Goal: Transaction & Acquisition: Purchase product/service

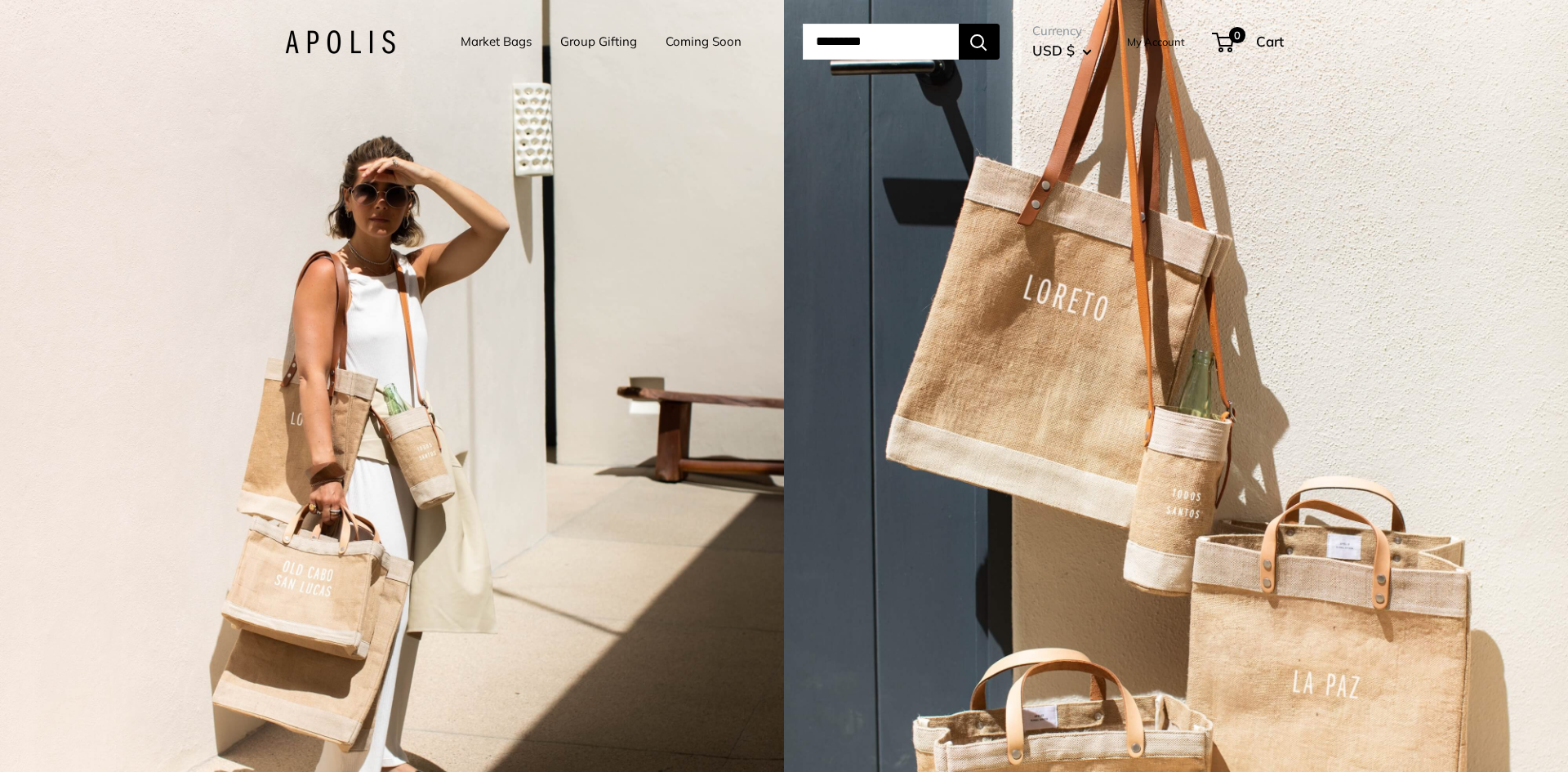
click at [497, 40] on link "Market Bags" at bounding box center [496, 42] width 71 height 23
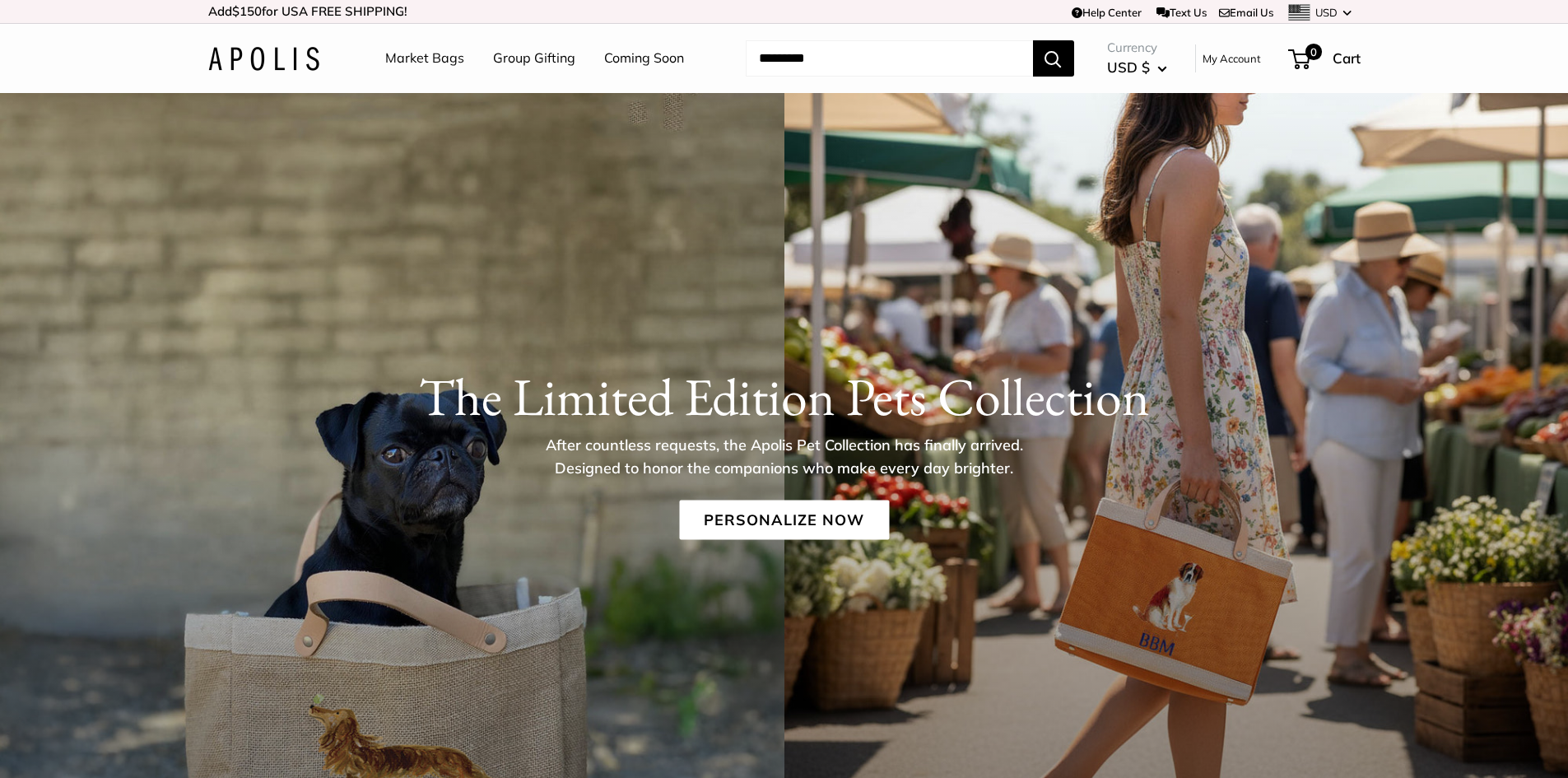
click at [434, 59] on link "Market Bags" at bounding box center [424, 59] width 79 height 25
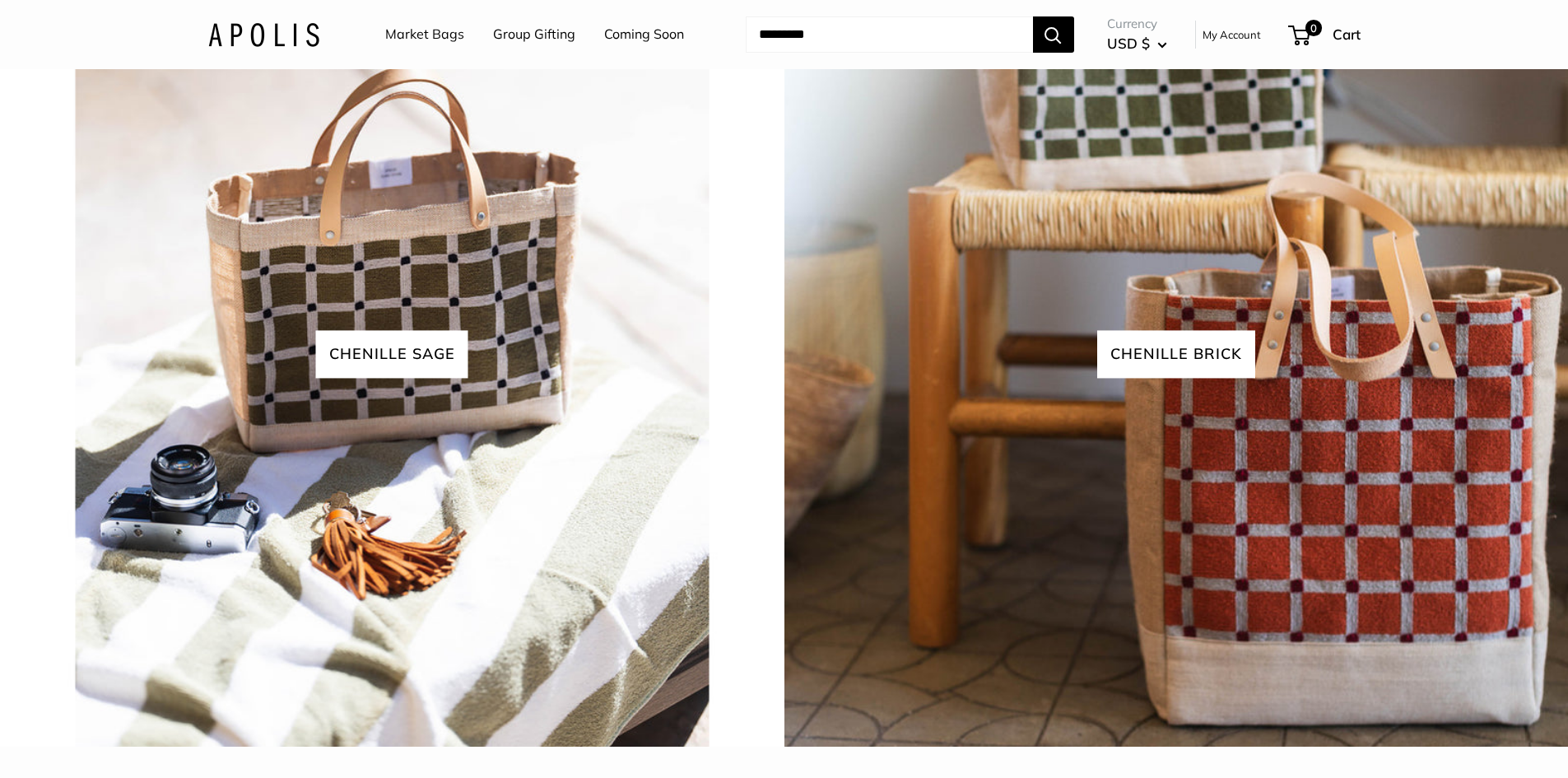
scroll to position [3672, 0]
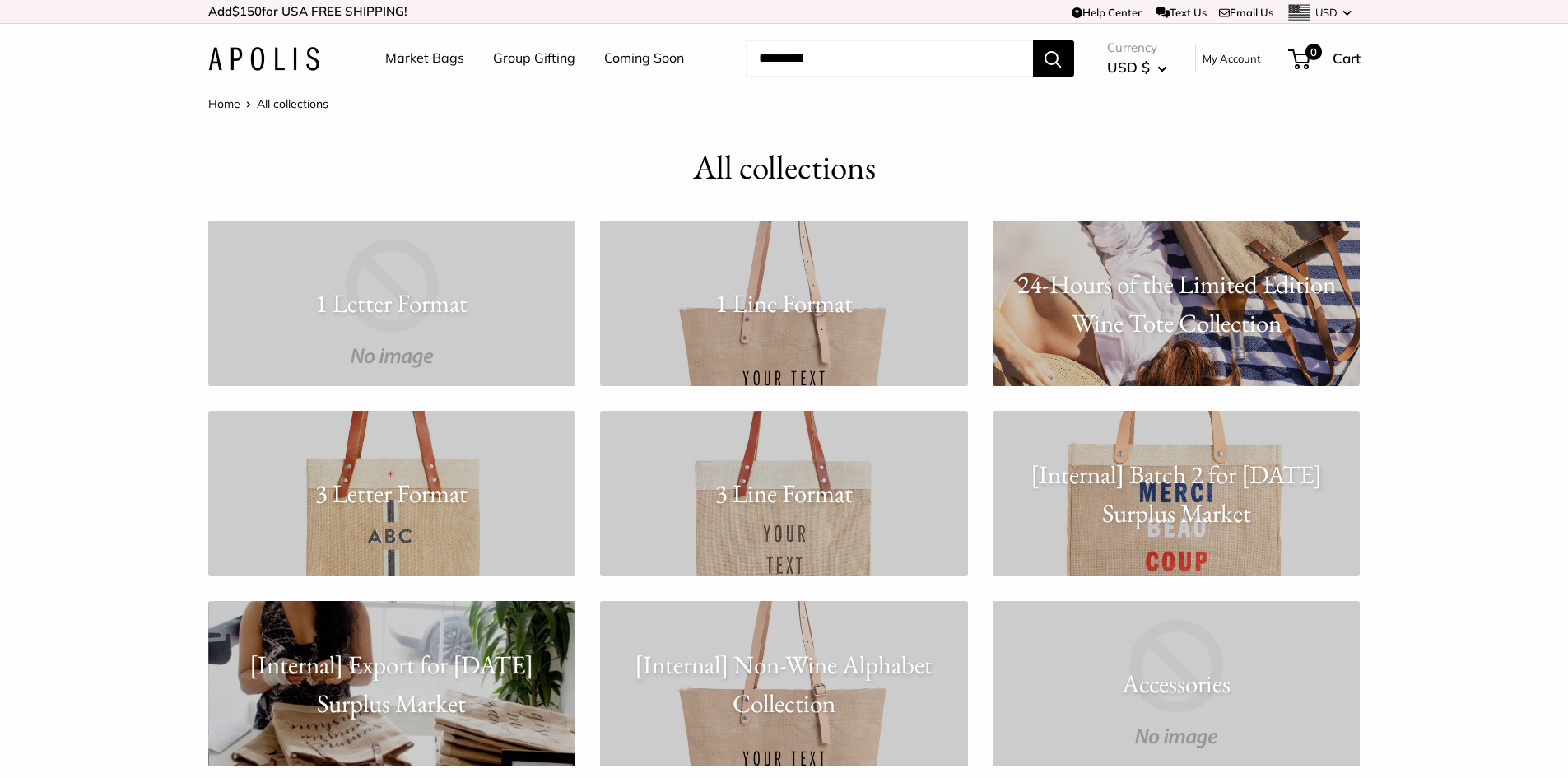
click at [850, 538] on link "3 Line Format" at bounding box center [784, 494] width 368 height 166
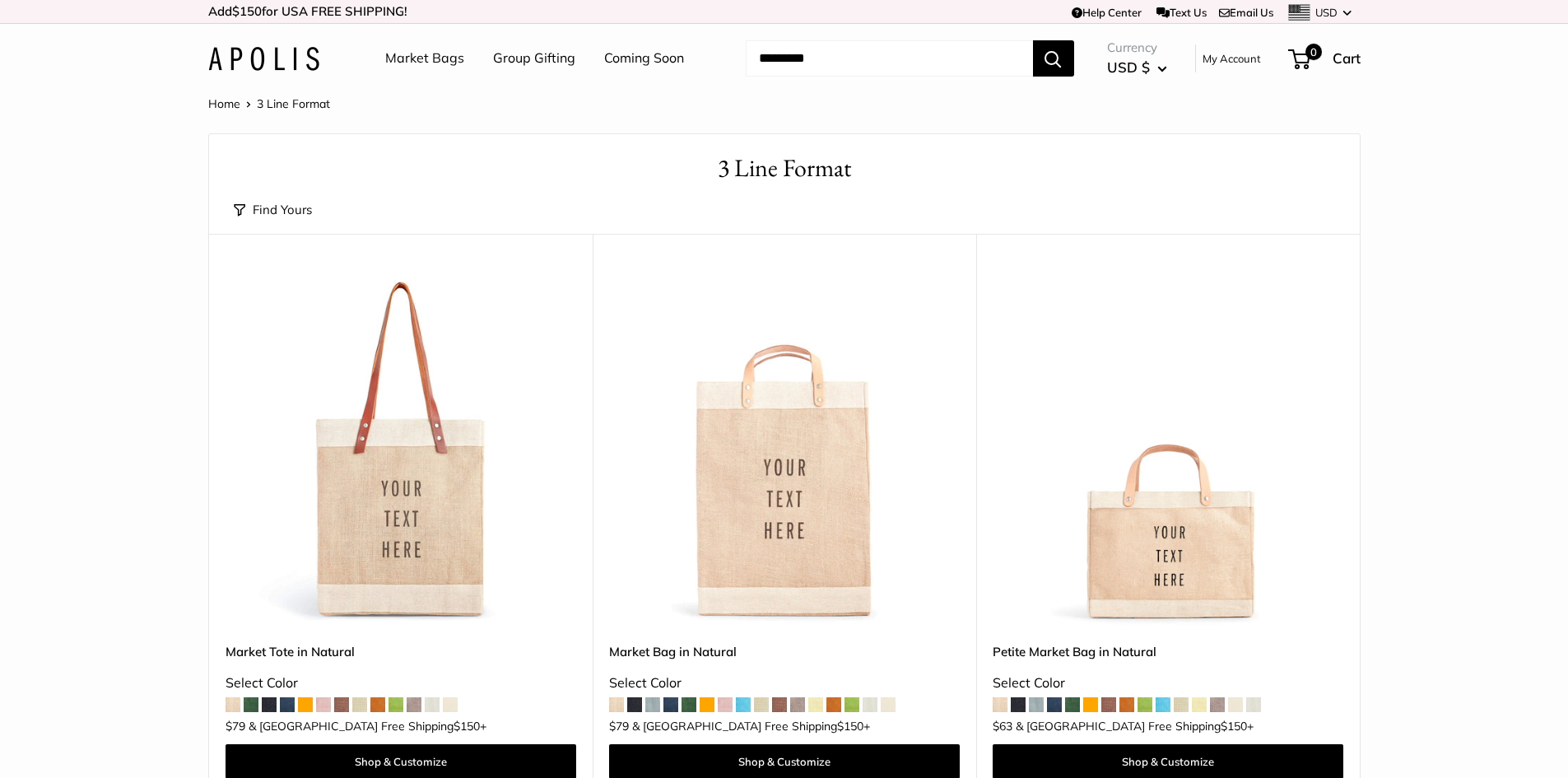
click at [0, 0] on img at bounding box center [0, 0] width 0 height 0
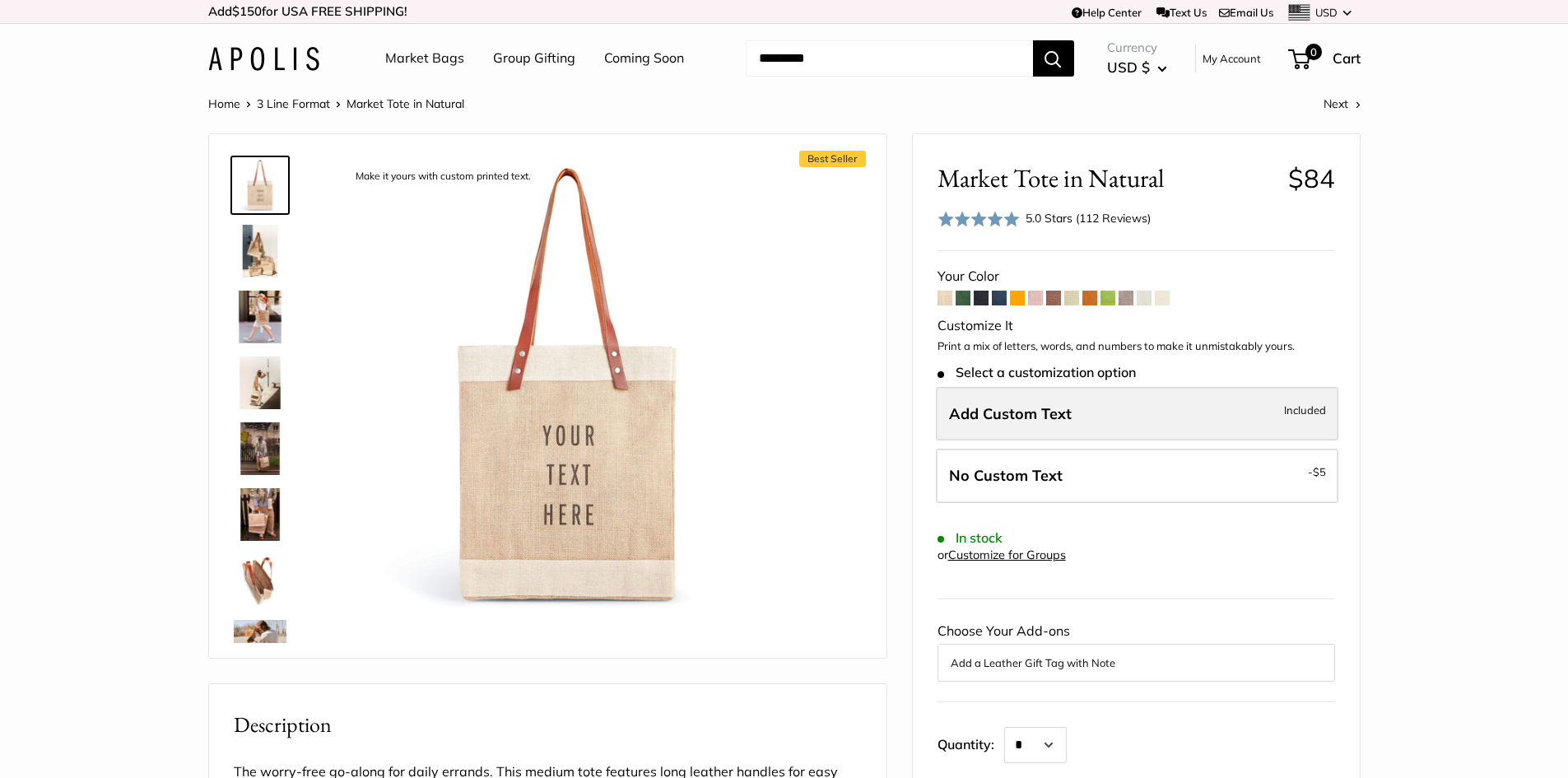
click at [1061, 412] on span "Add Custom Text" at bounding box center [1010, 413] width 123 height 19
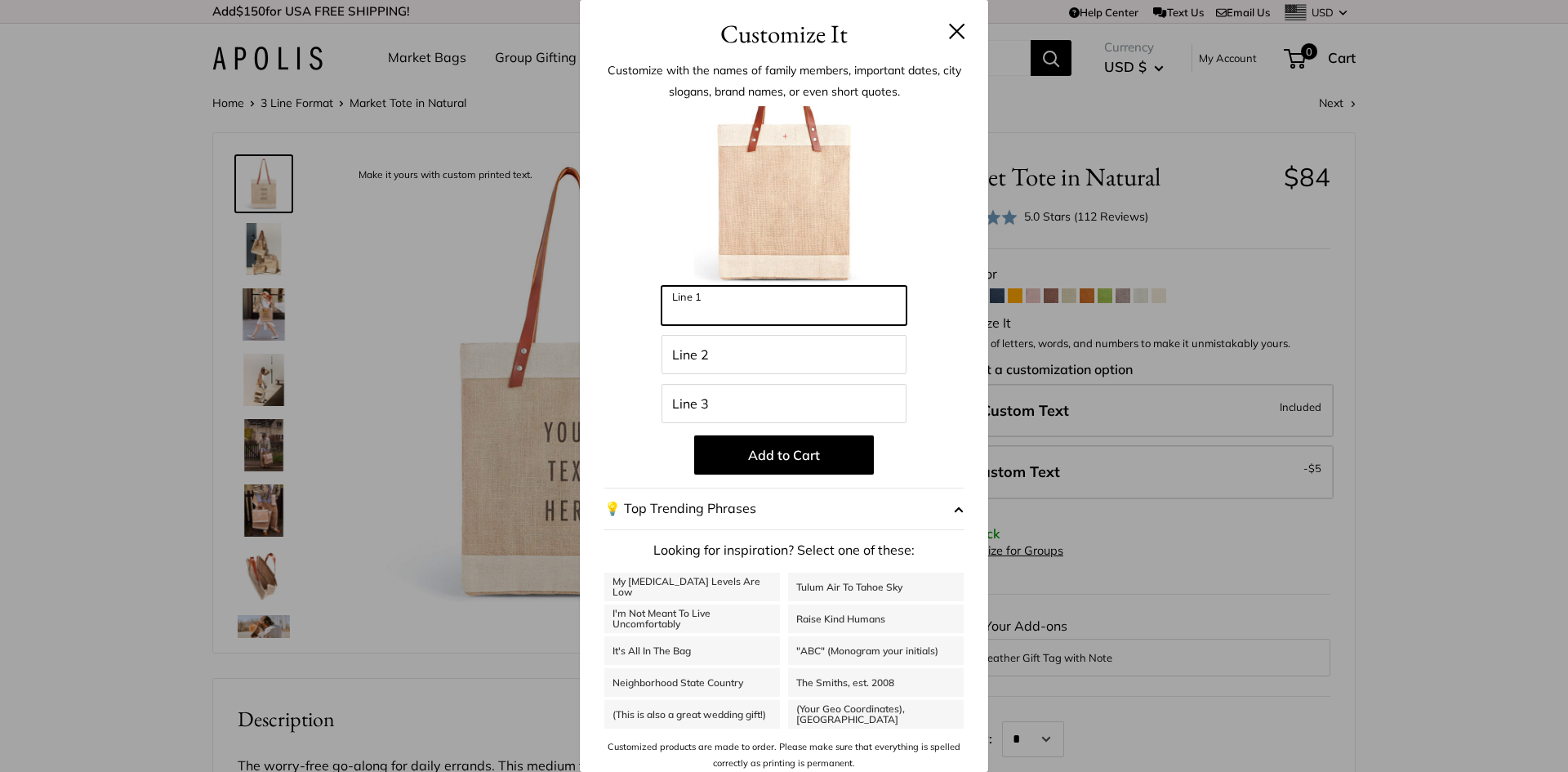
click at [714, 305] on input "Line 1" at bounding box center [784, 305] width 245 height 39
type input "*********"
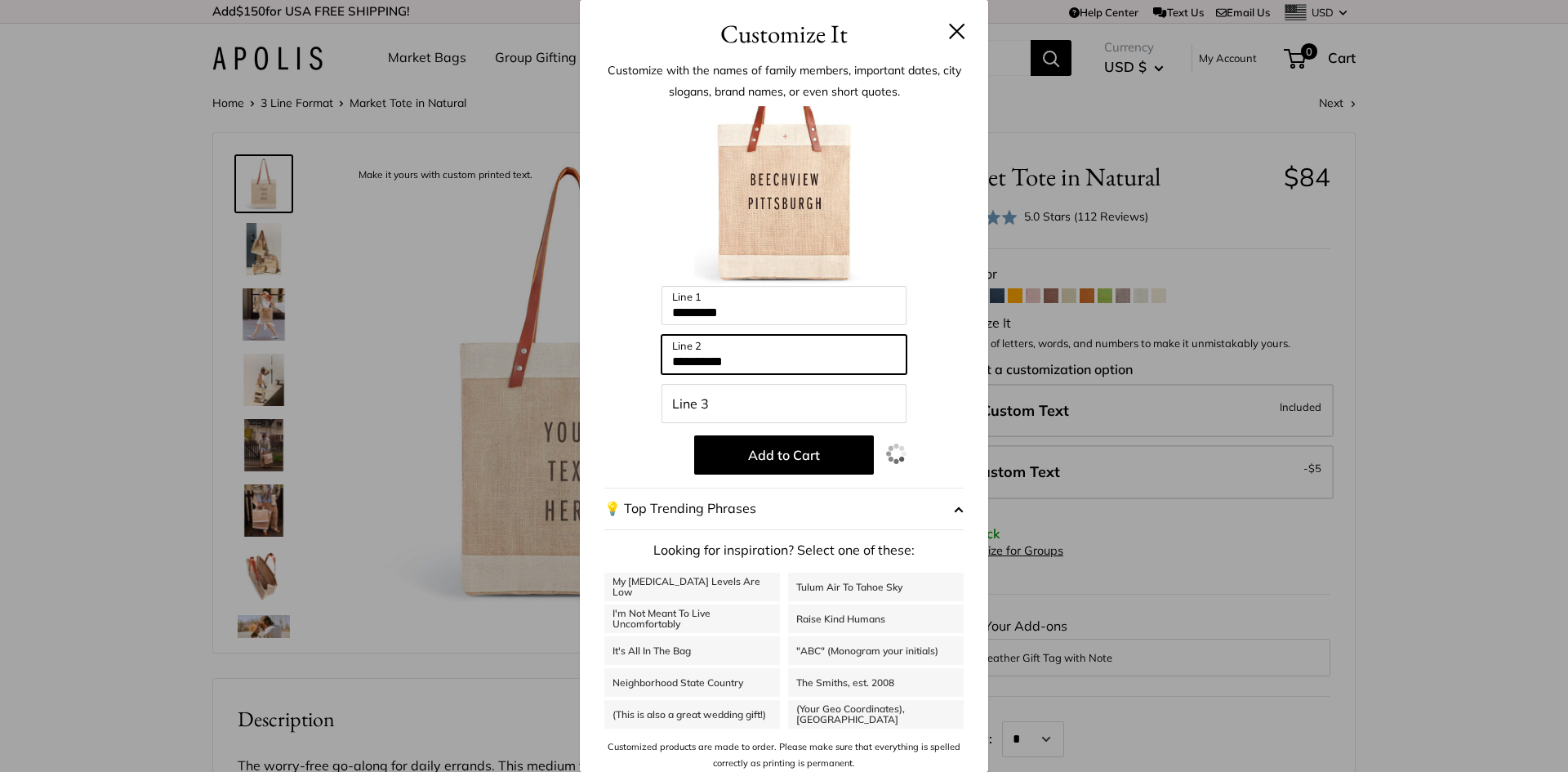
type input "**********"
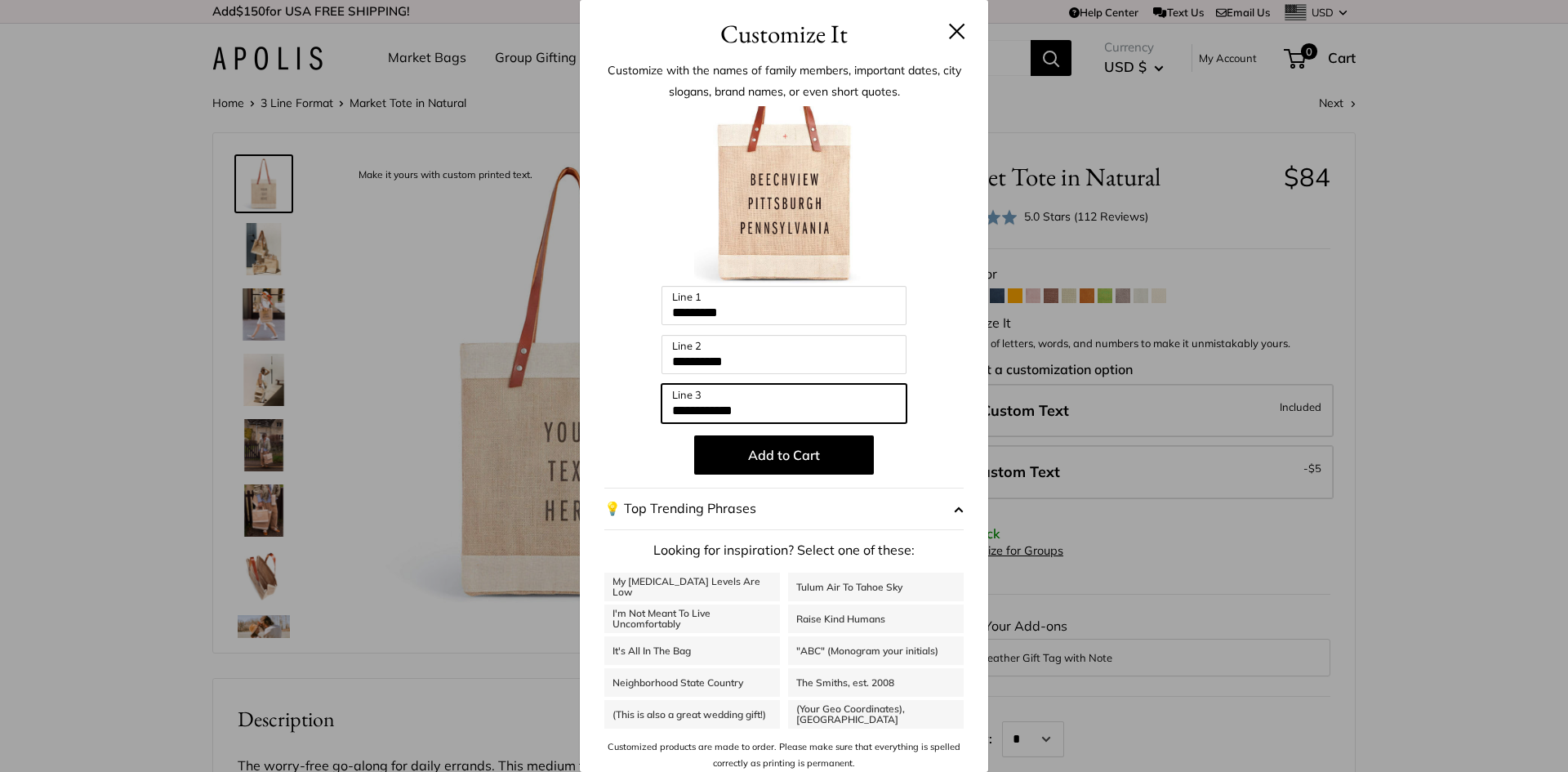
type input "**********"
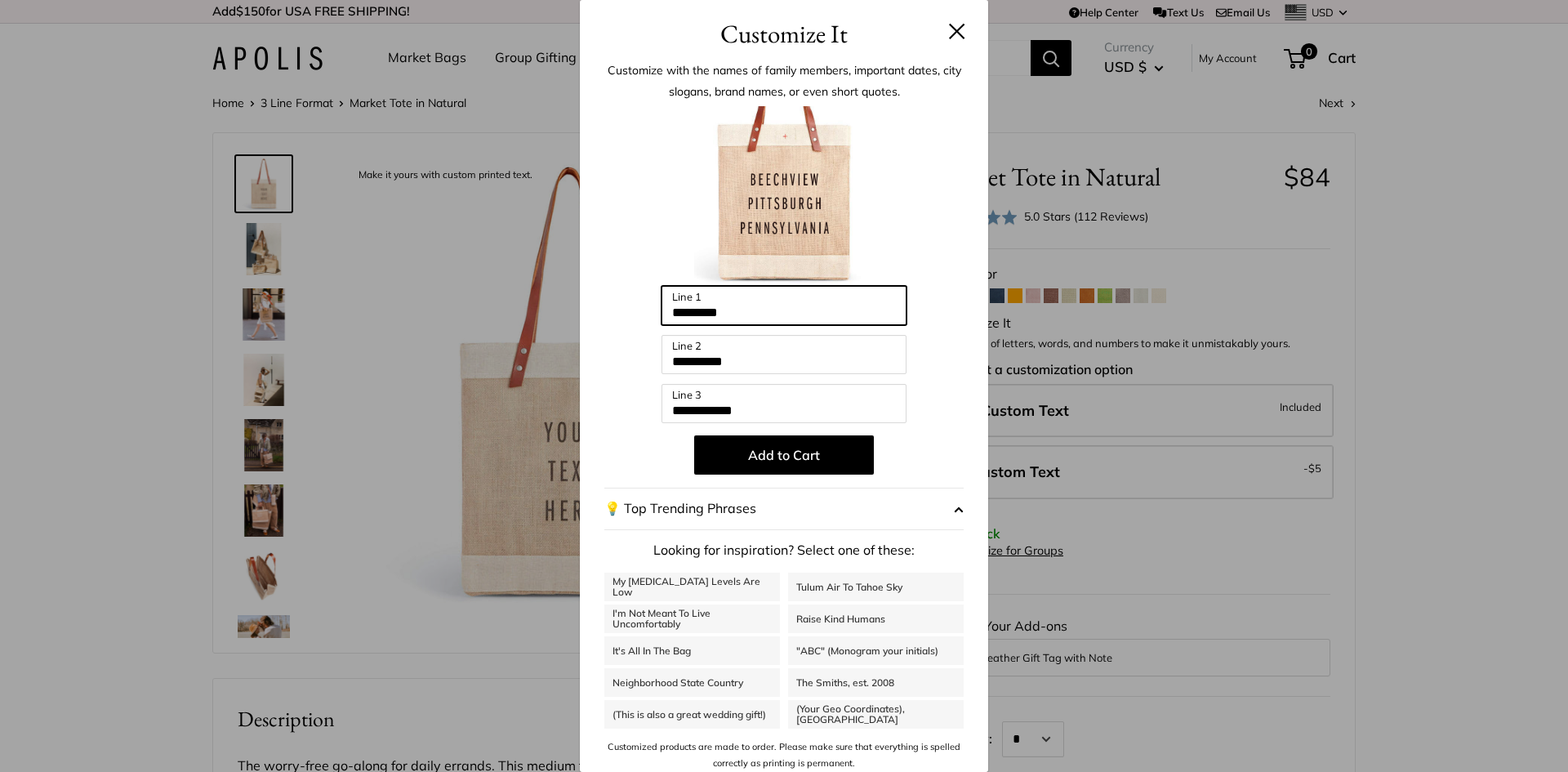
drag, startPoint x: 764, startPoint y: 307, endPoint x: 655, endPoint y: 298, distance: 109.4
click at [662, 298] on input "*********" at bounding box center [784, 305] width 245 height 39
type input "**********"
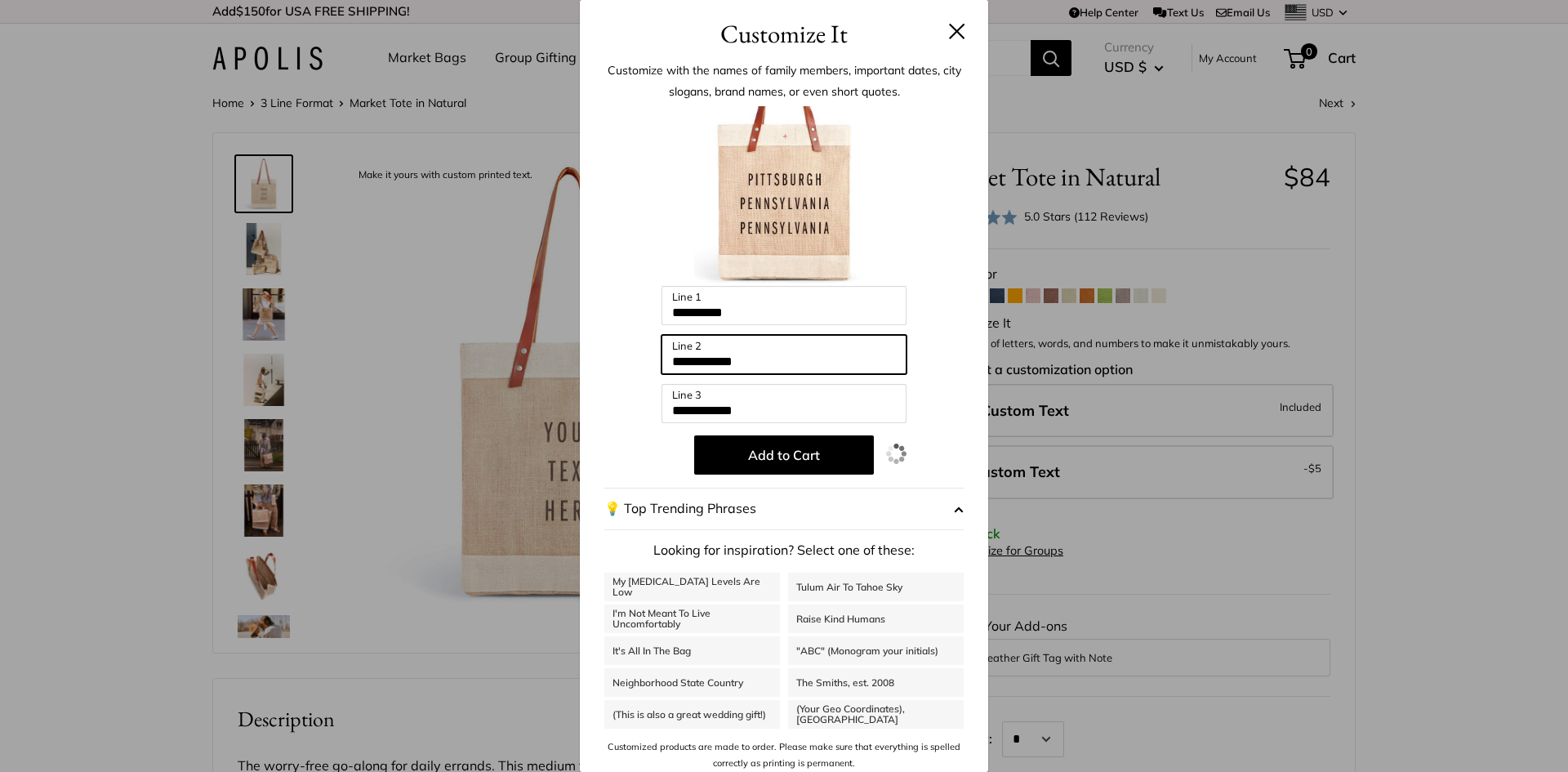
type input "**********"
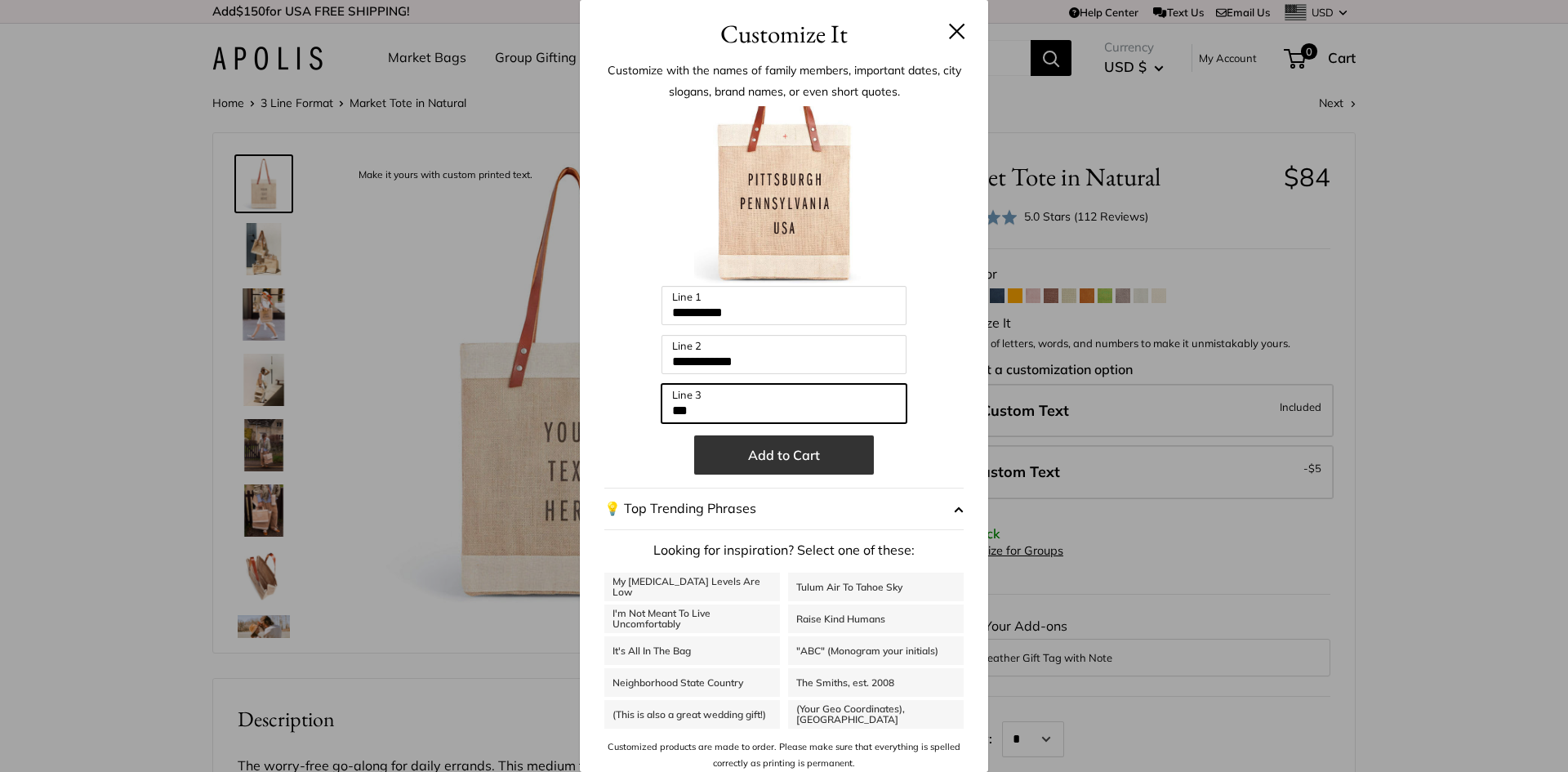
type input "***"
click at [752, 461] on button "Add to Cart" at bounding box center [784, 454] width 179 height 39
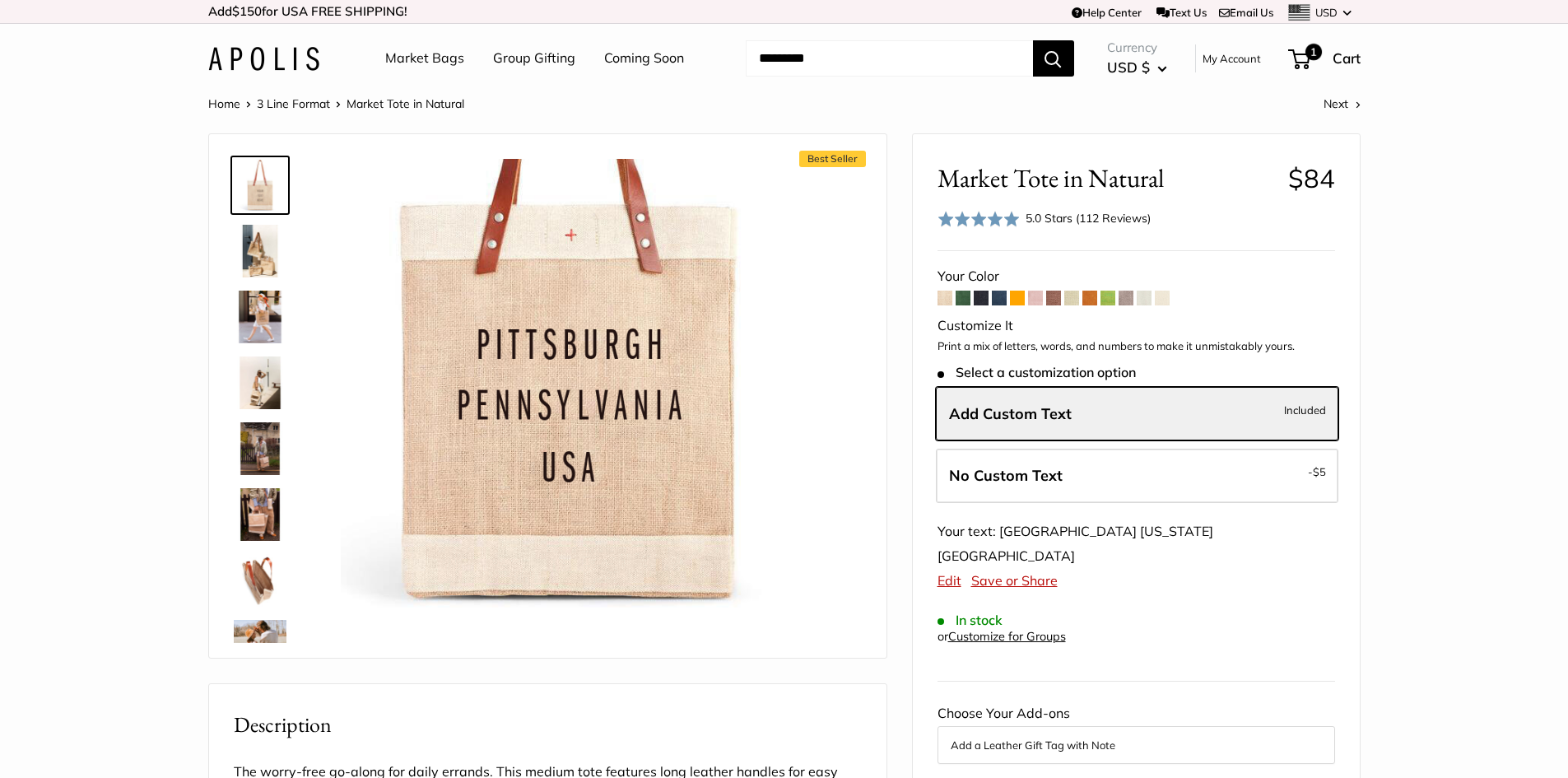
click at [987, 223] on span at bounding box center [978, 219] width 82 height 17
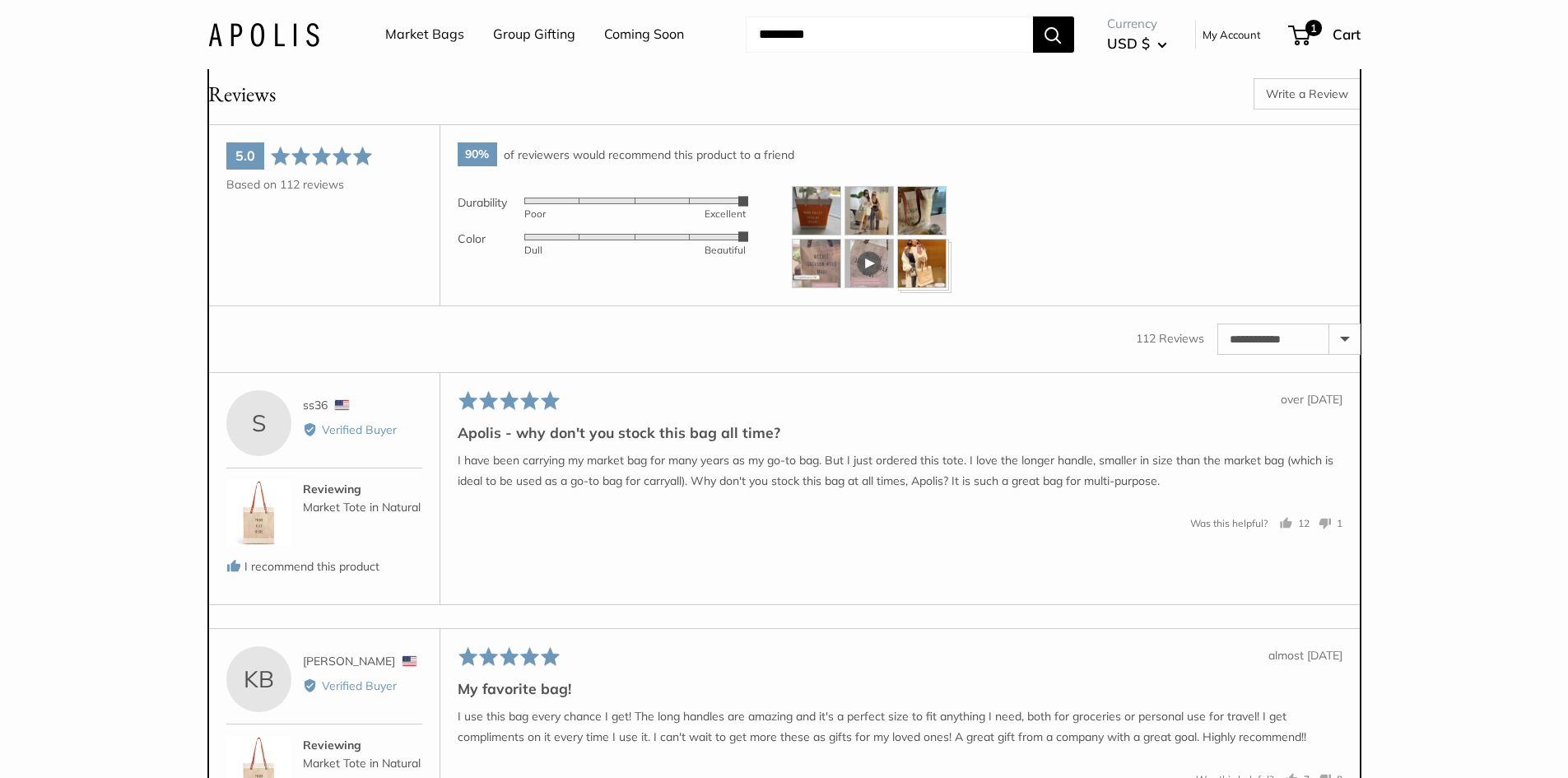
scroll to position [2708, 0]
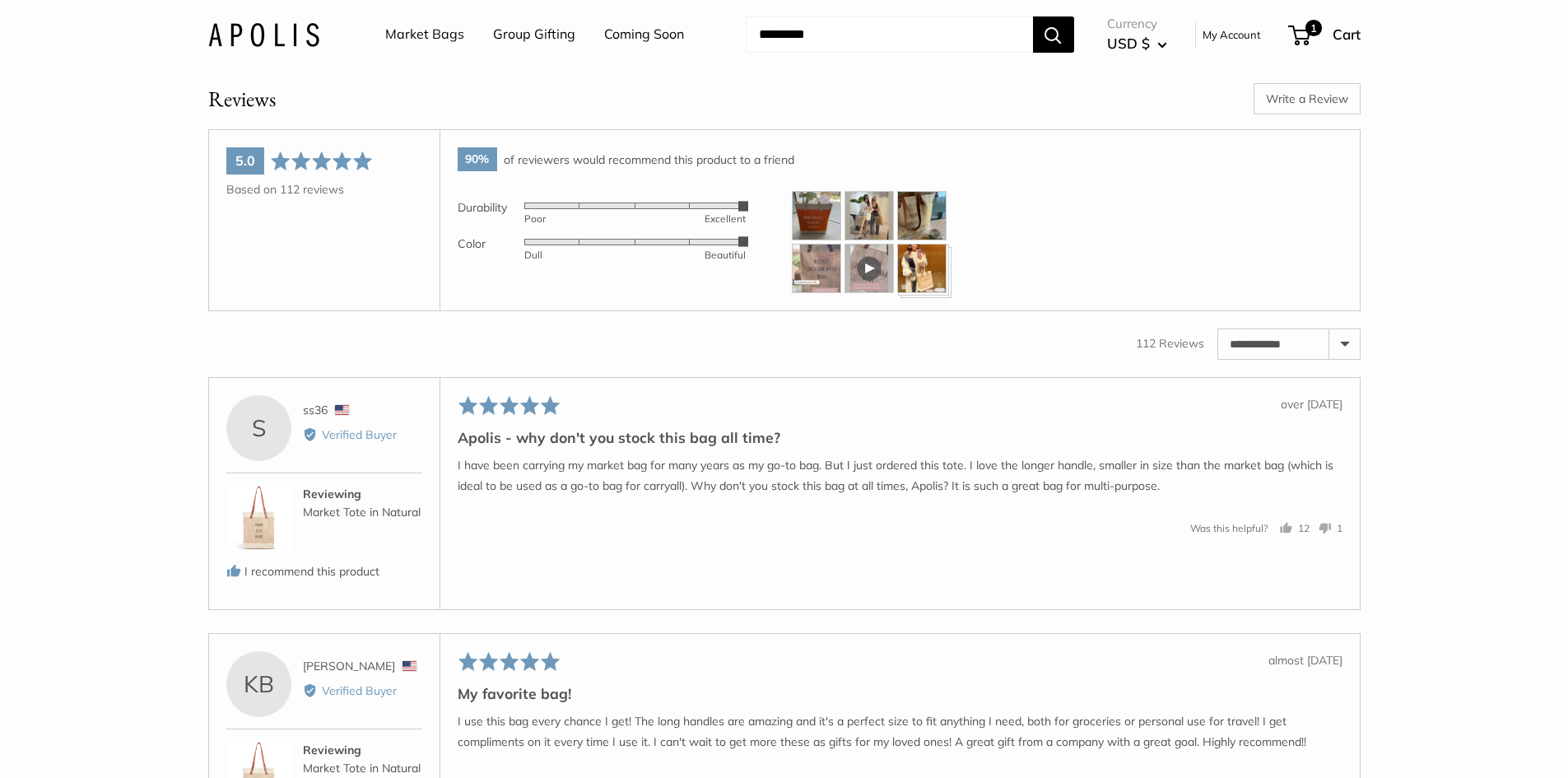
click at [801, 239] on img at bounding box center [816, 215] width 49 height 49
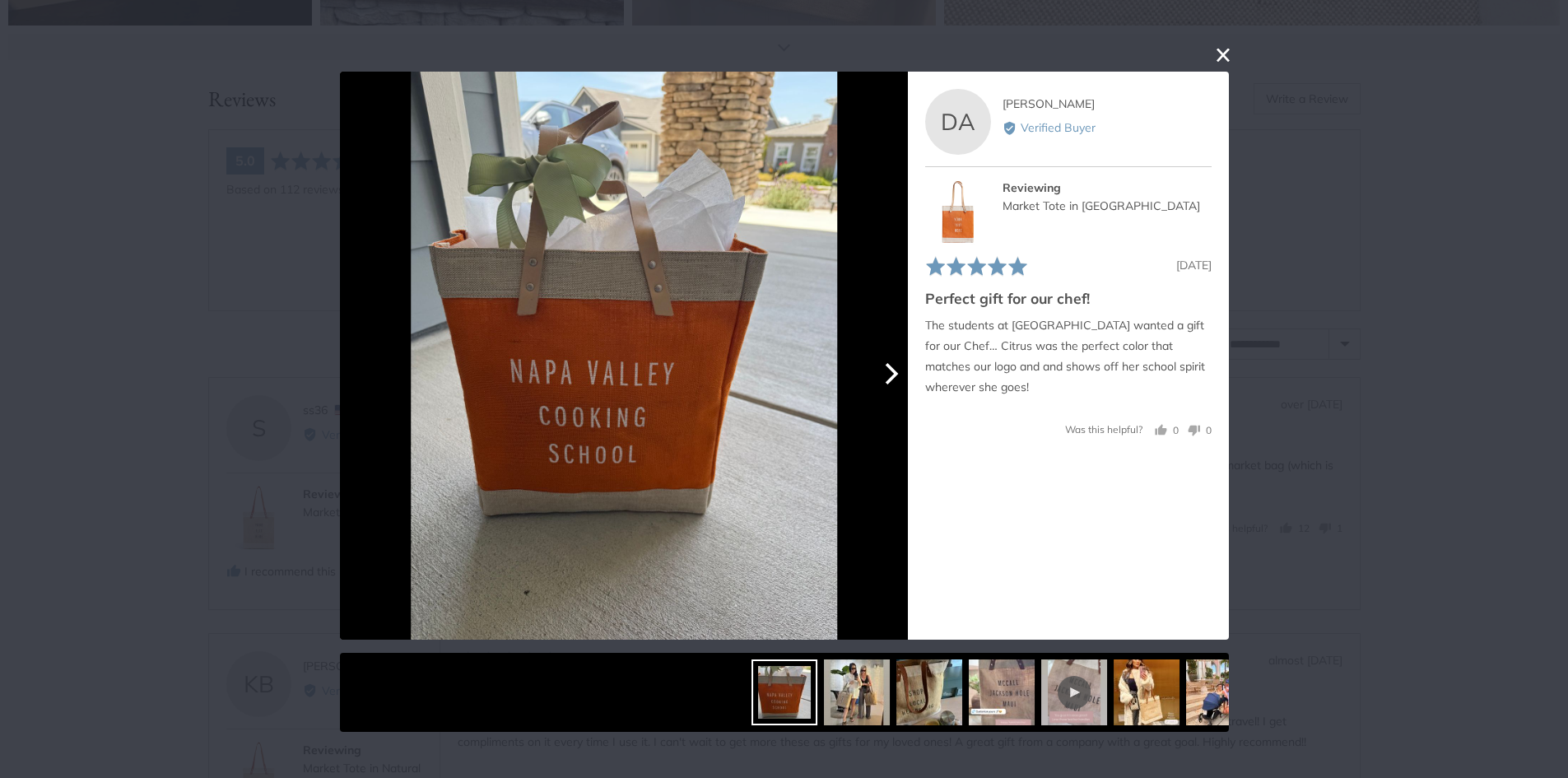
click at [901, 376] on button "Next" at bounding box center [889, 373] width 36 height 36
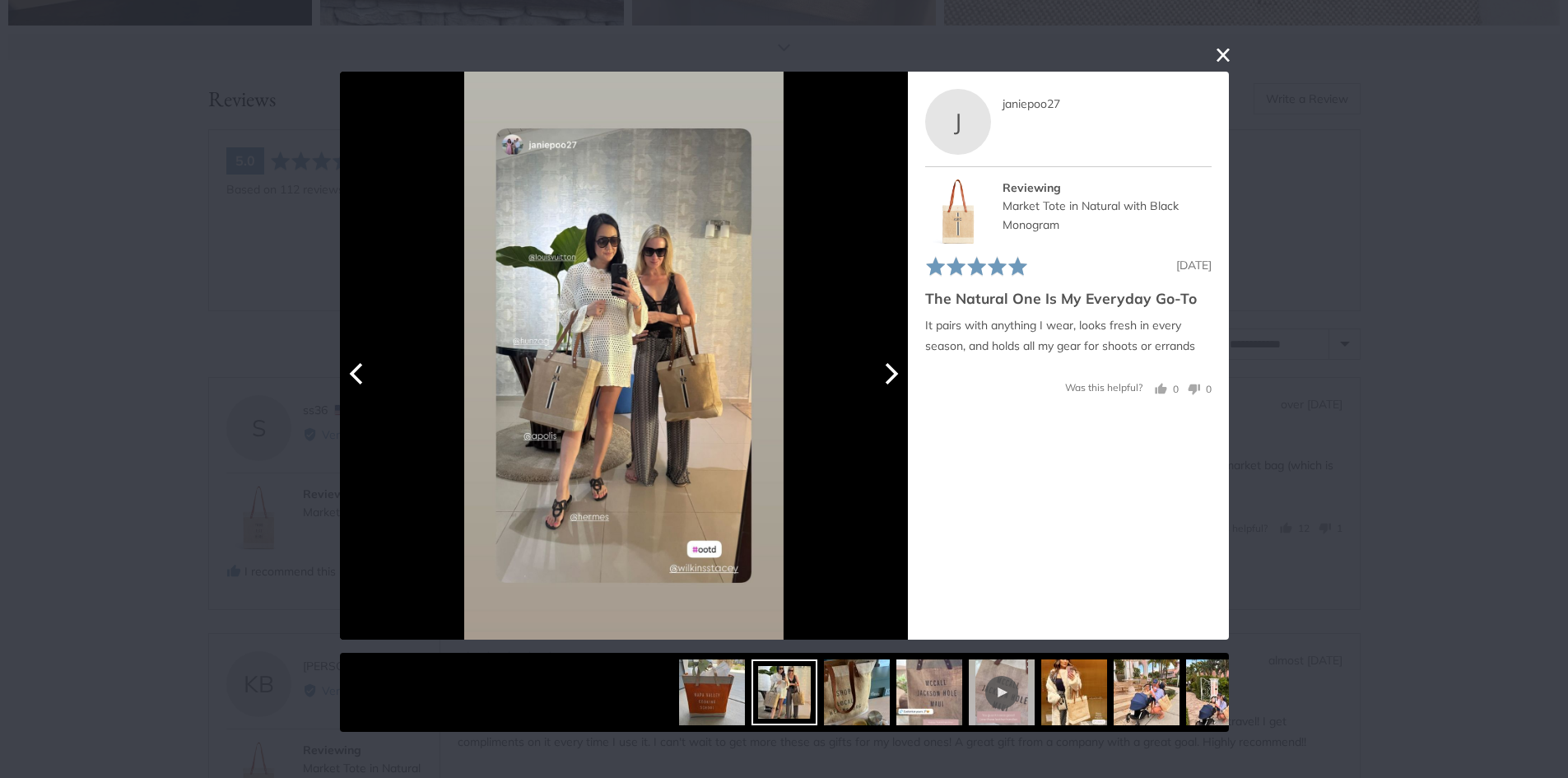
click at [901, 376] on button "Next" at bounding box center [889, 373] width 36 height 36
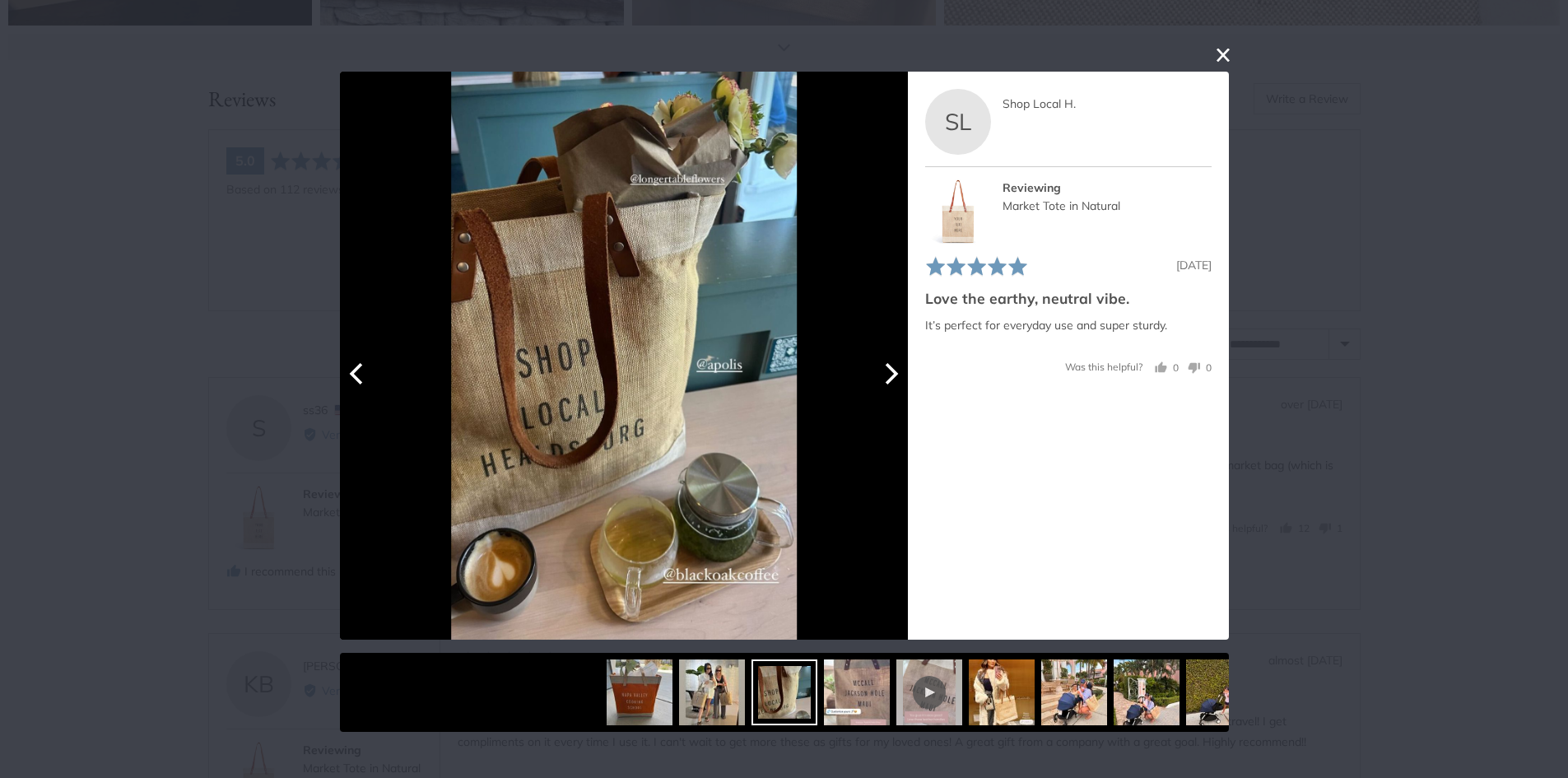
click at [901, 376] on button "Next" at bounding box center [889, 373] width 36 height 36
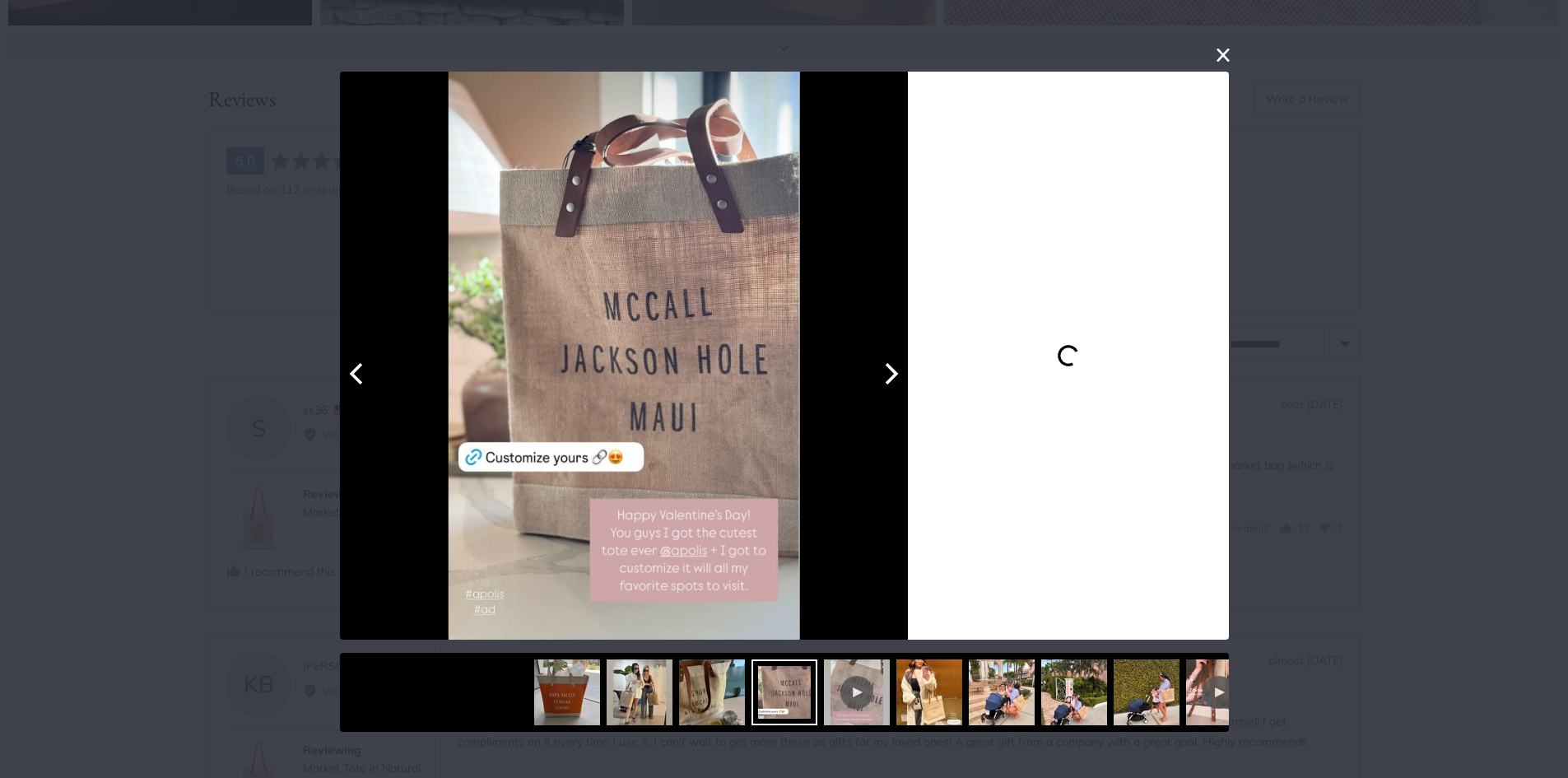
click at [901, 376] on button "Next" at bounding box center [889, 373] width 36 height 36
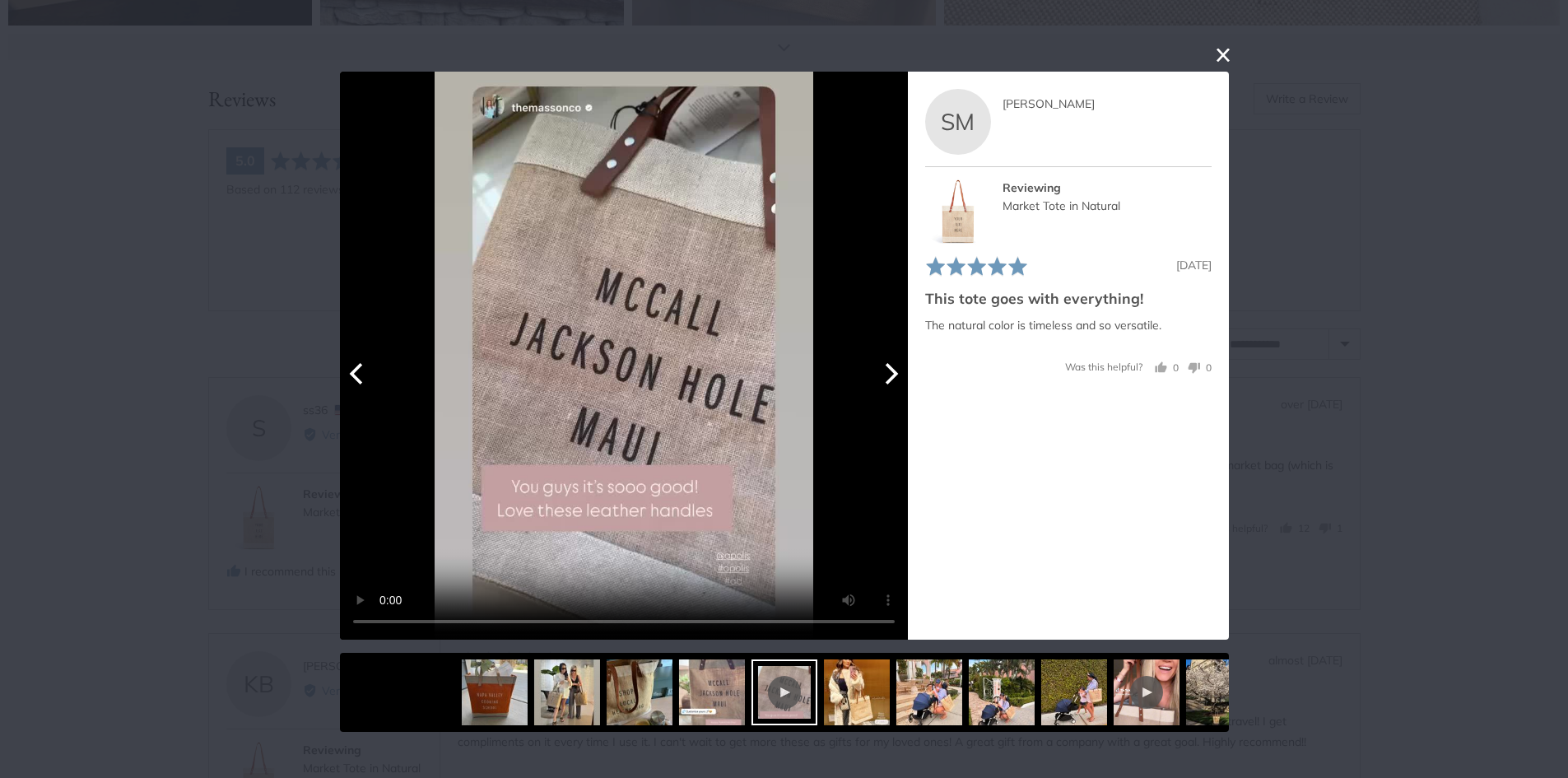
click at [901, 376] on button "Next" at bounding box center [889, 373] width 36 height 36
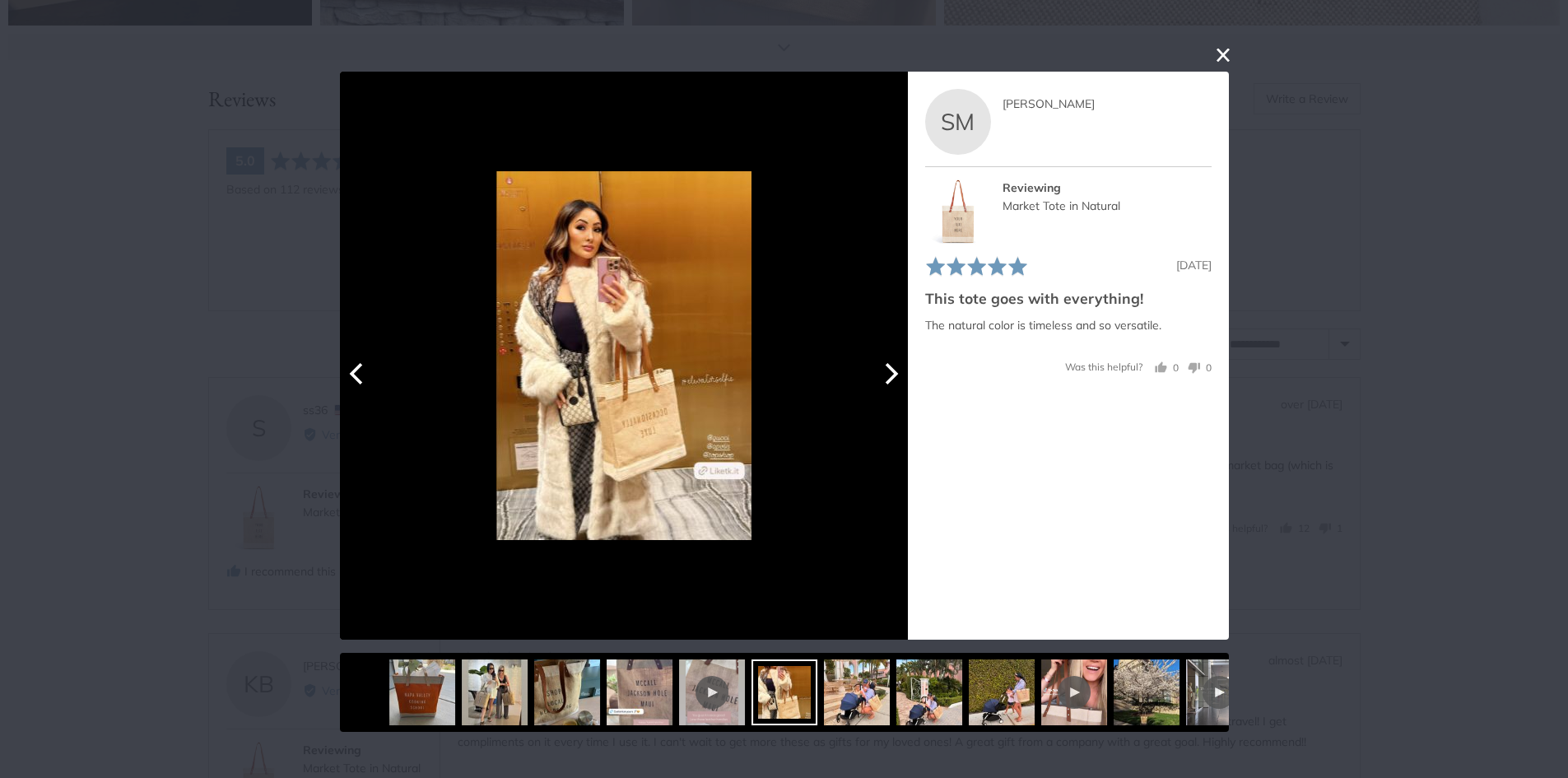
click at [901, 376] on button "Next" at bounding box center [889, 373] width 36 height 36
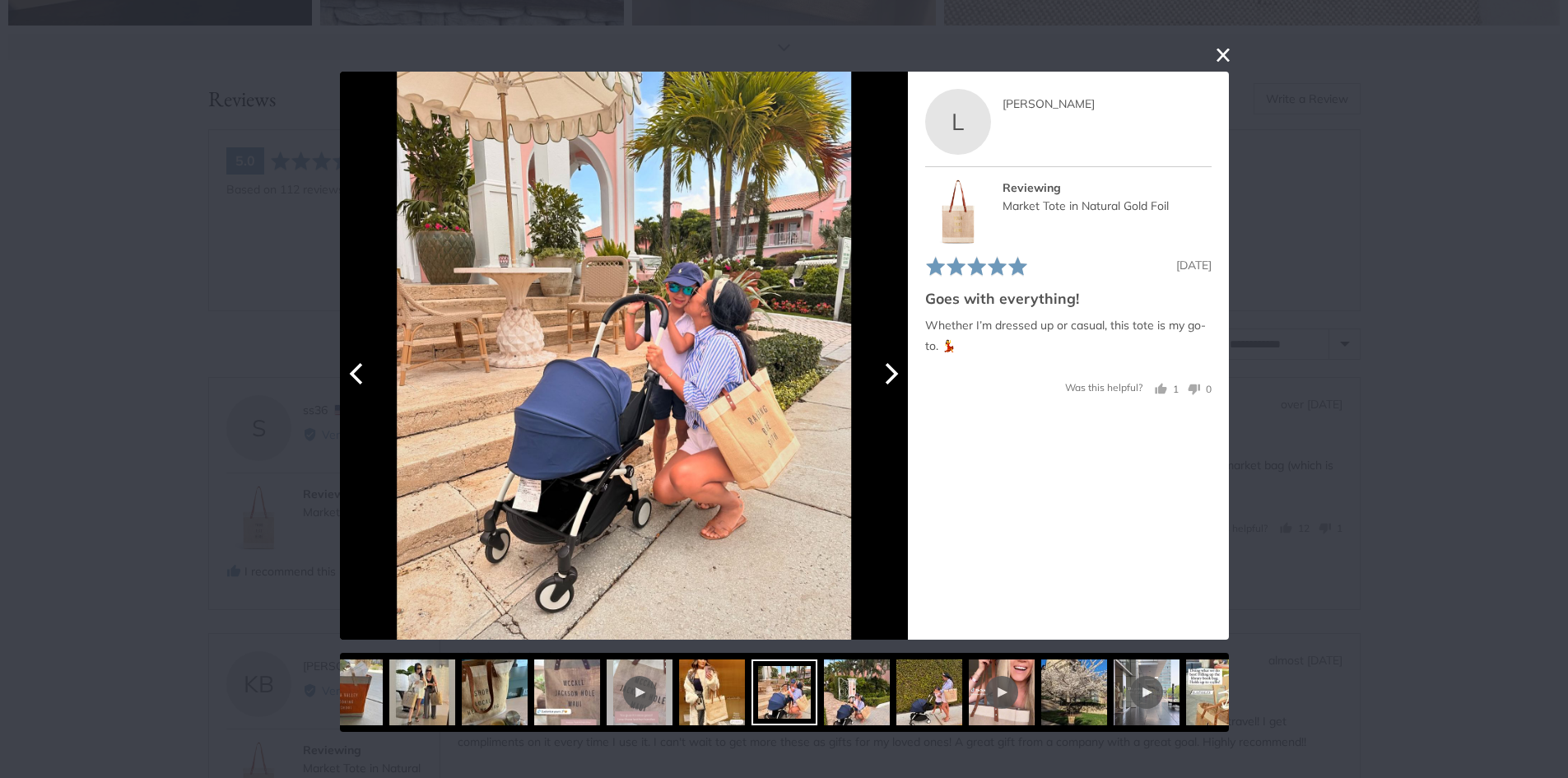
click at [901, 376] on button "Next" at bounding box center [889, 373] width 36 height 36
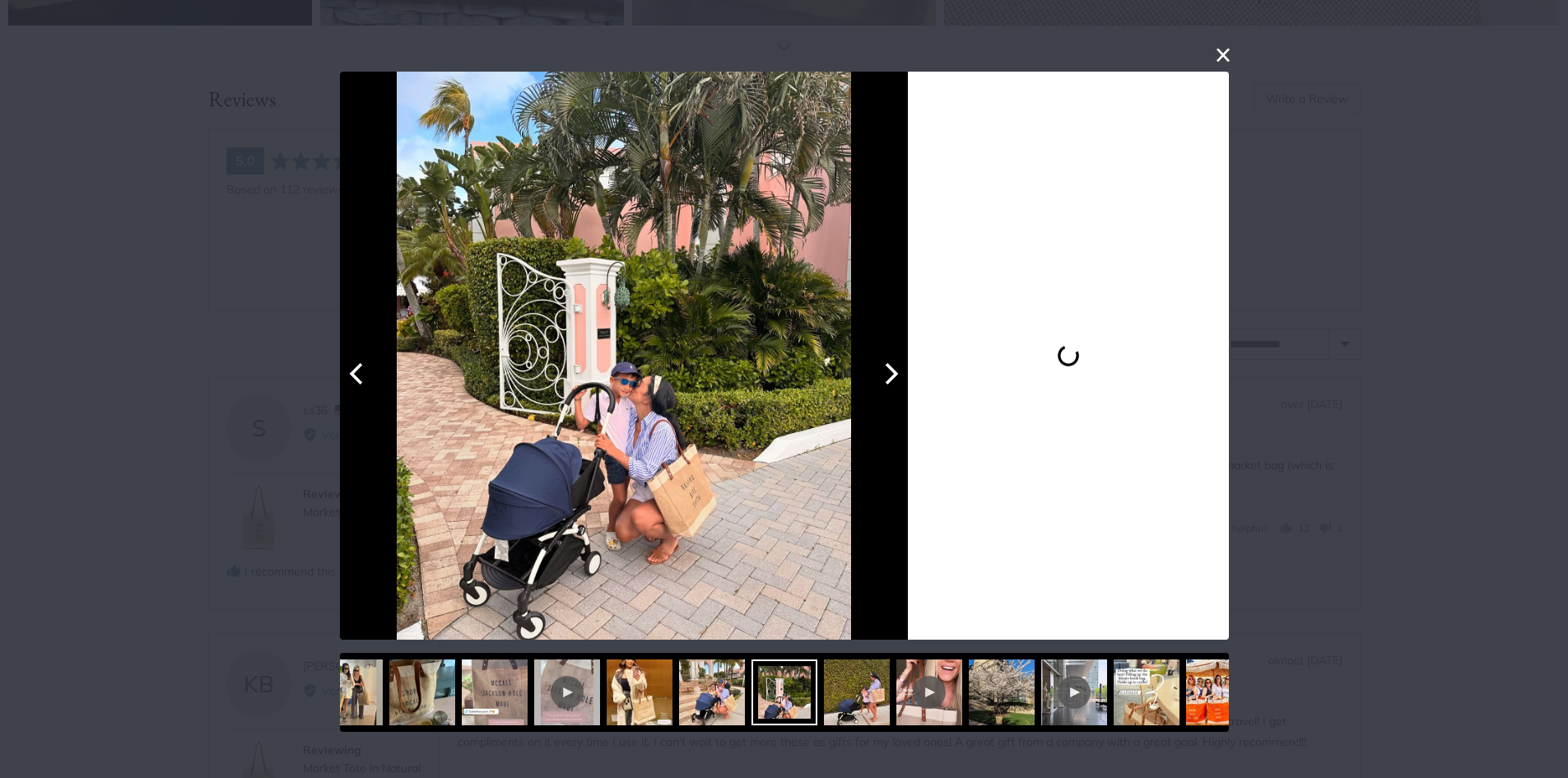
click at [901, 376] on button "Next" at bounding box center [889, 373] width 36 height 36
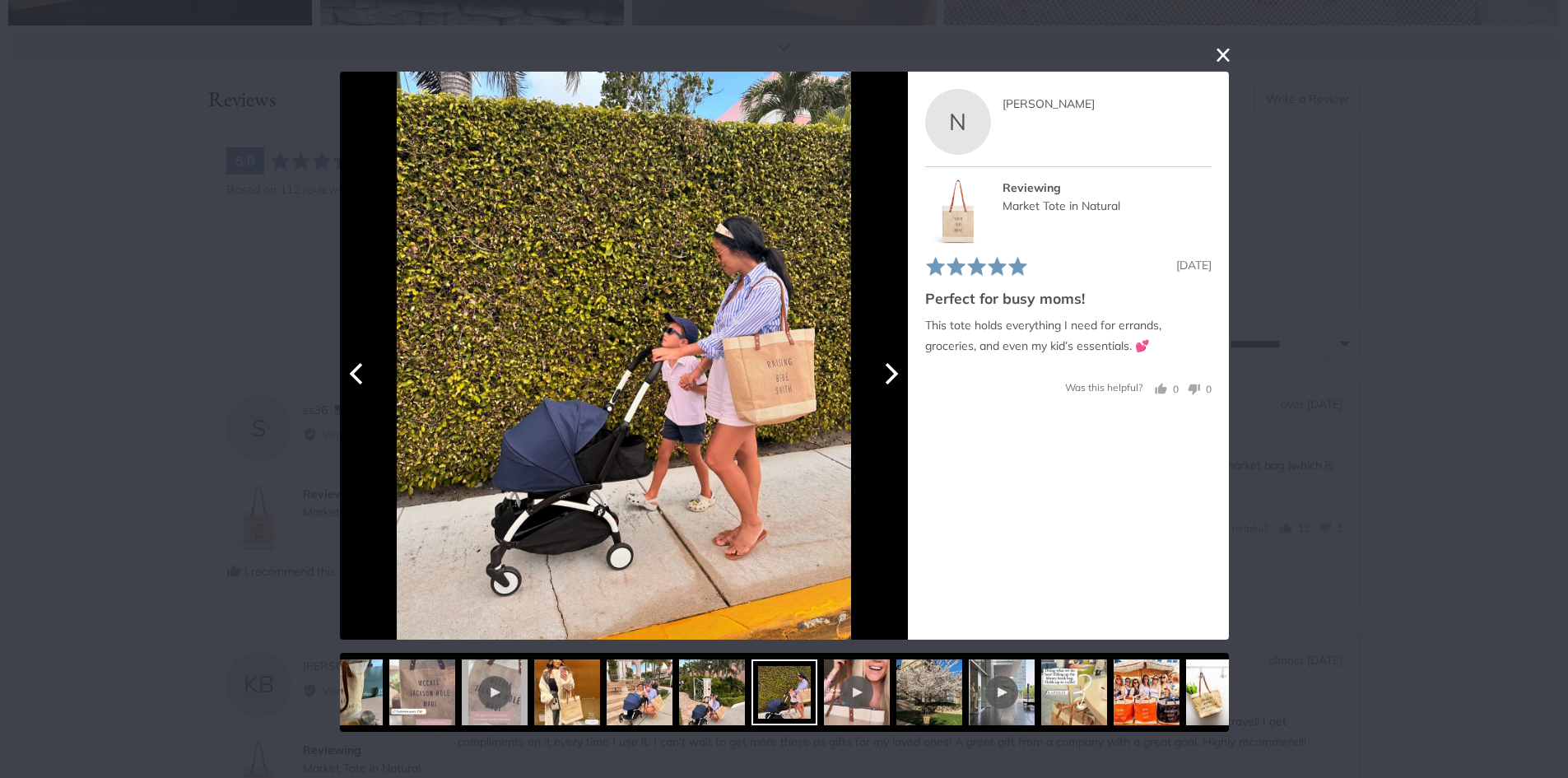
click at [901, 376] on button "Next" at bounding box center [889, 373] width 36 height 36
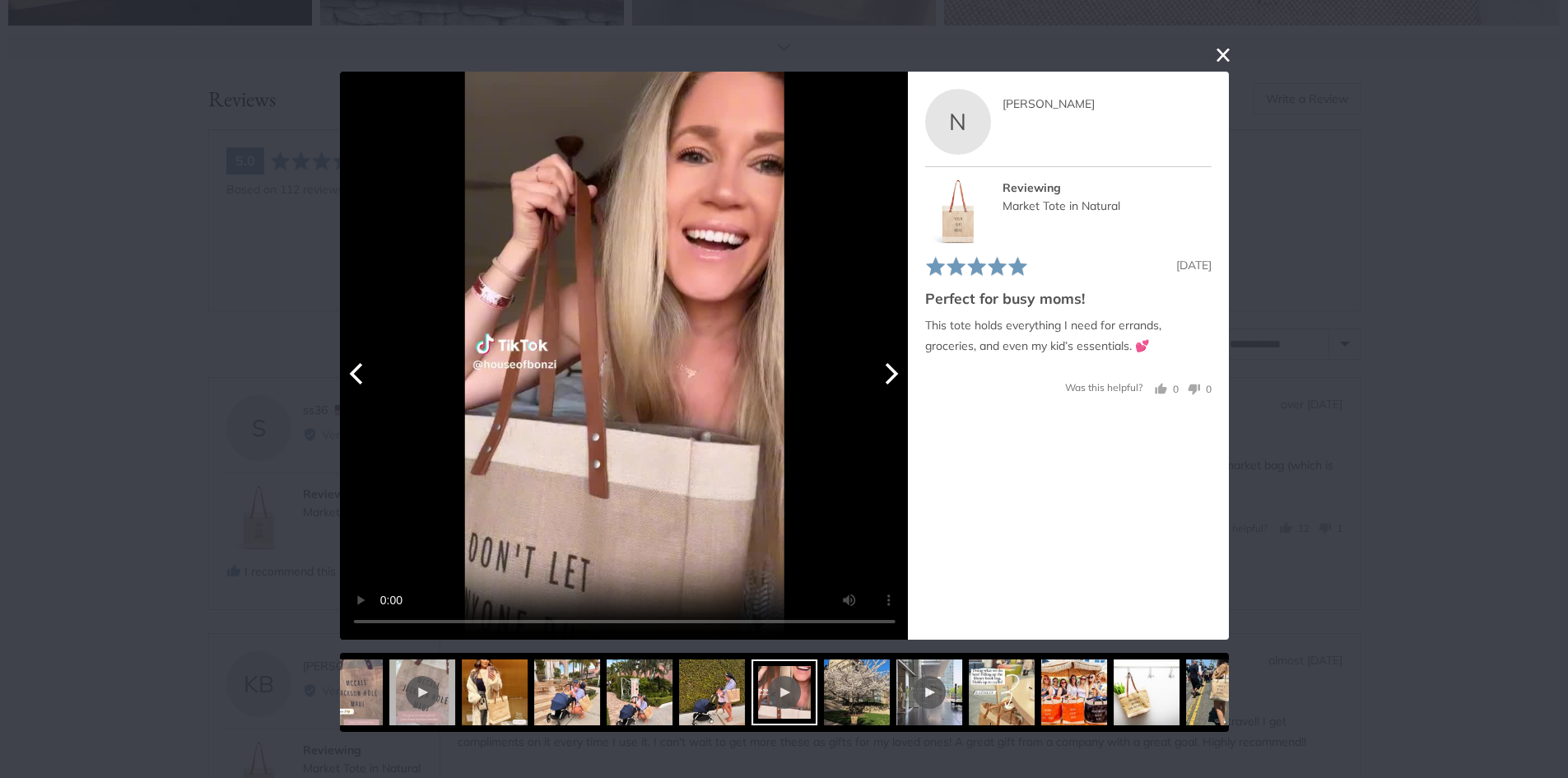
click at [901, 376] on button "Next" at bounding box center [889, 373] width 36 height 36
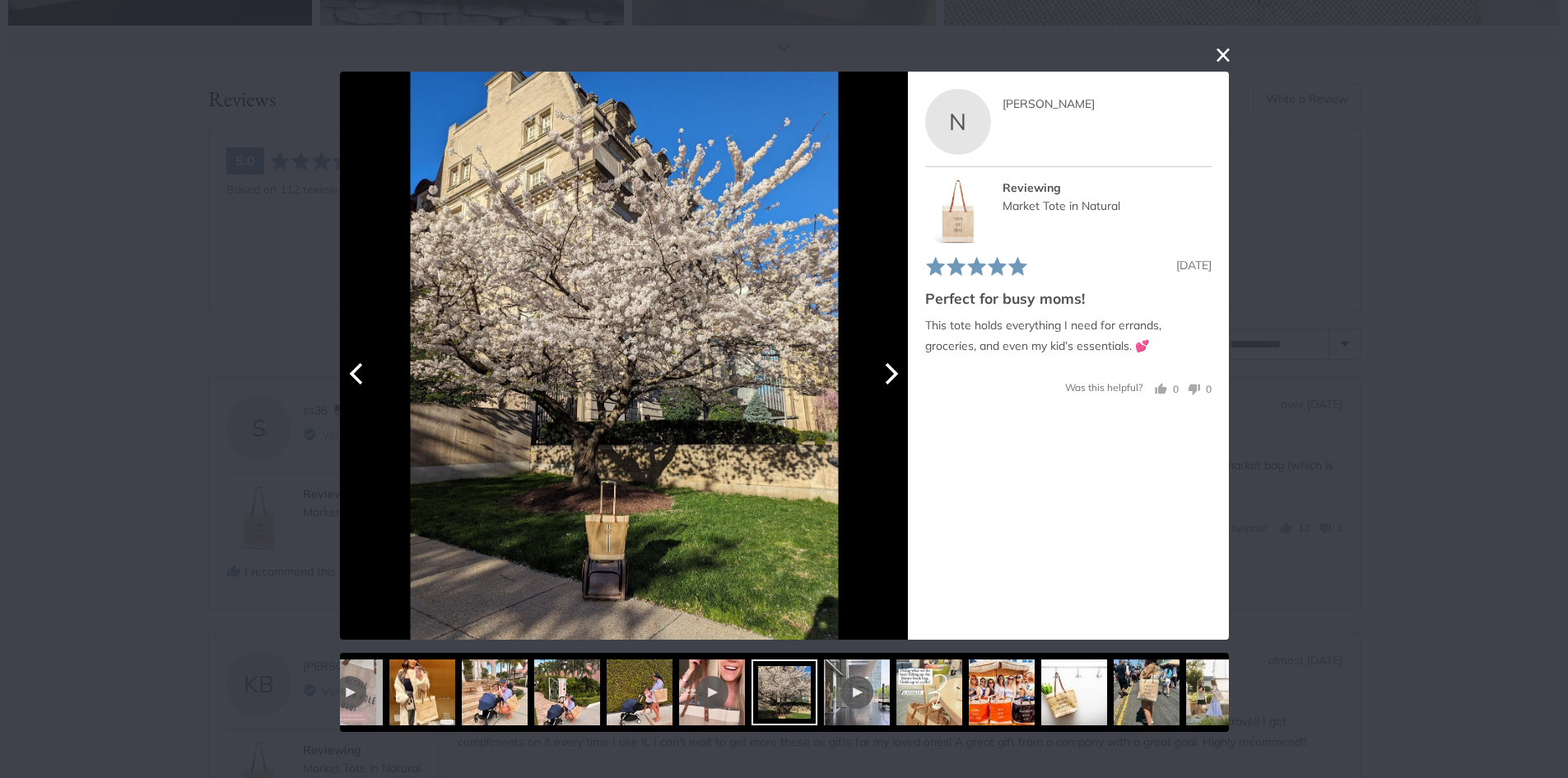
click at [901, 376] on button "Next" at bounding box center [889, 373] width 36 height 36
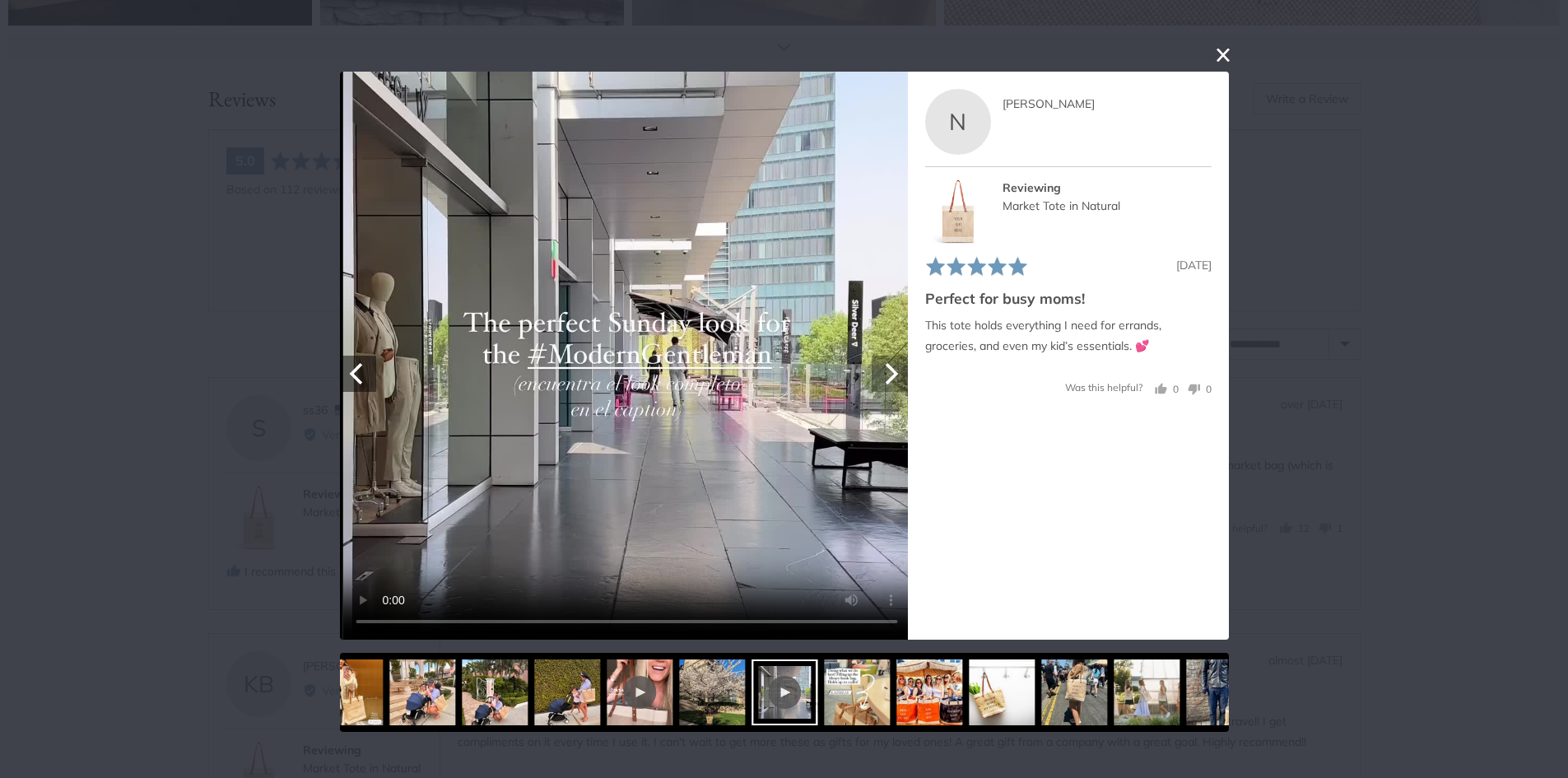
click at [901, 376] on button "Next" at bounding box center [889, 373] width 36 height 36
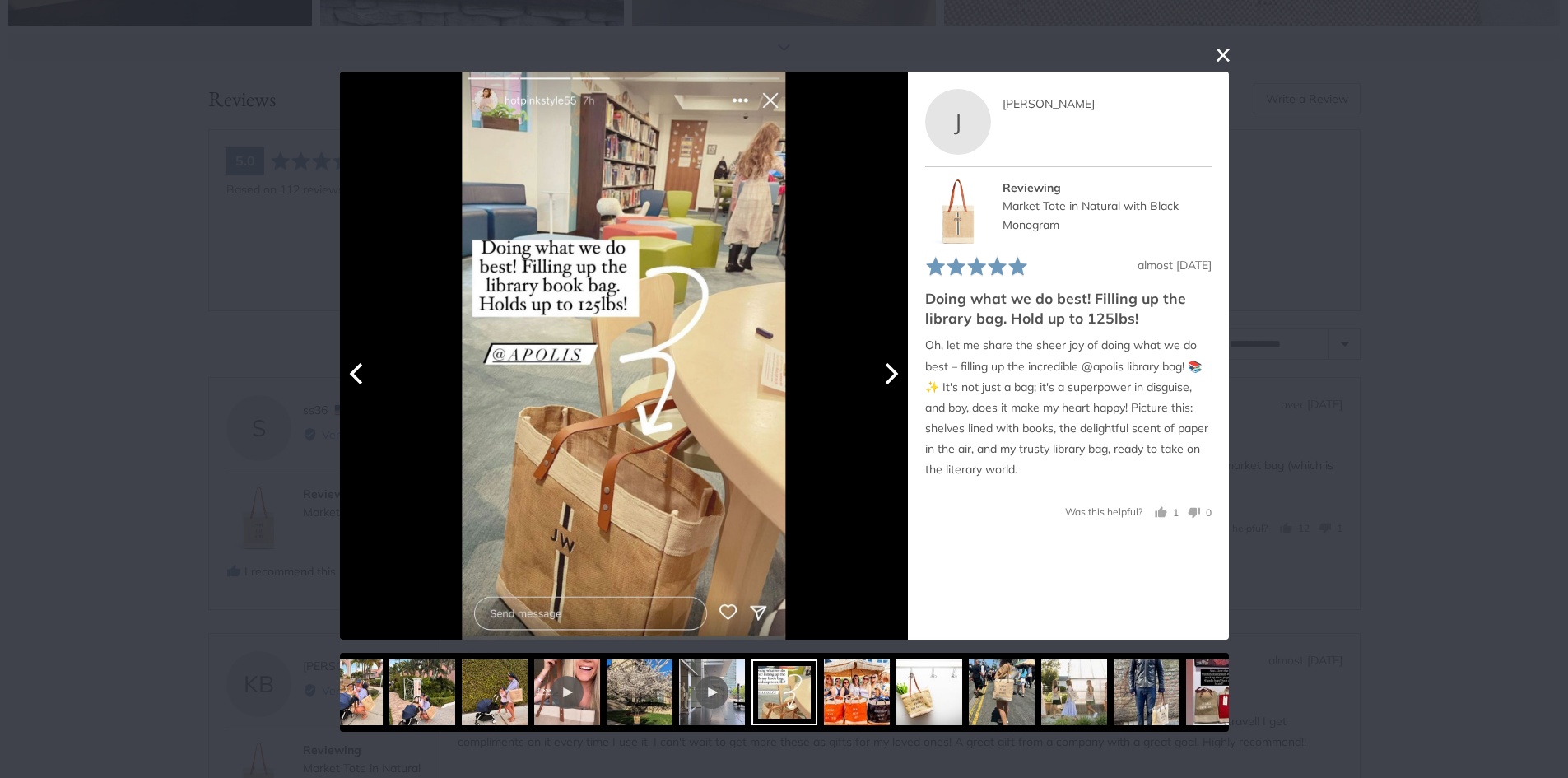
click at [901, 376] on button "Next" at bounding box center [889, 373] width 36 height 36
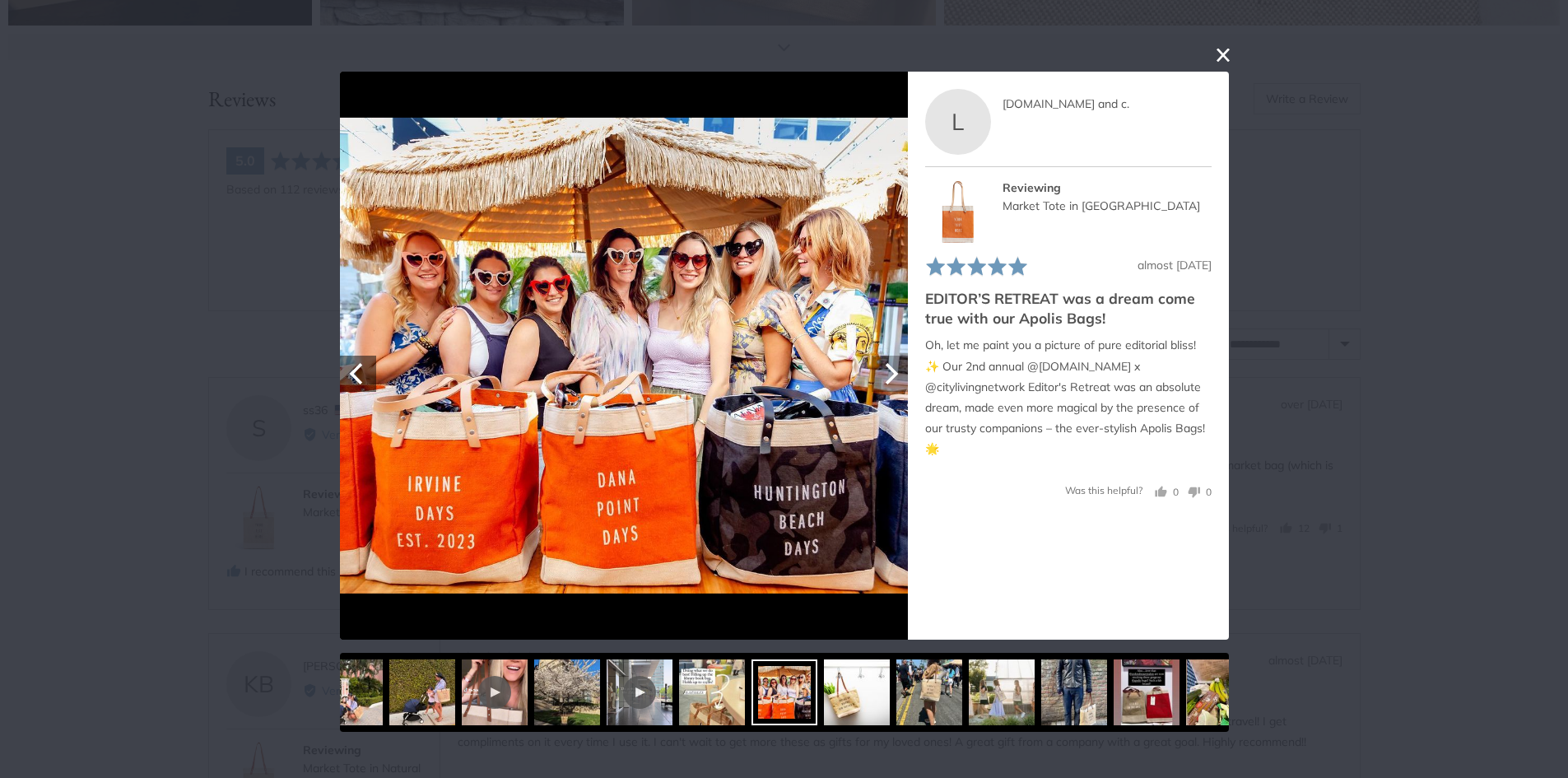
click at [901, 376] on button "Next" at bounding box center [889, 373] width 36 height 36
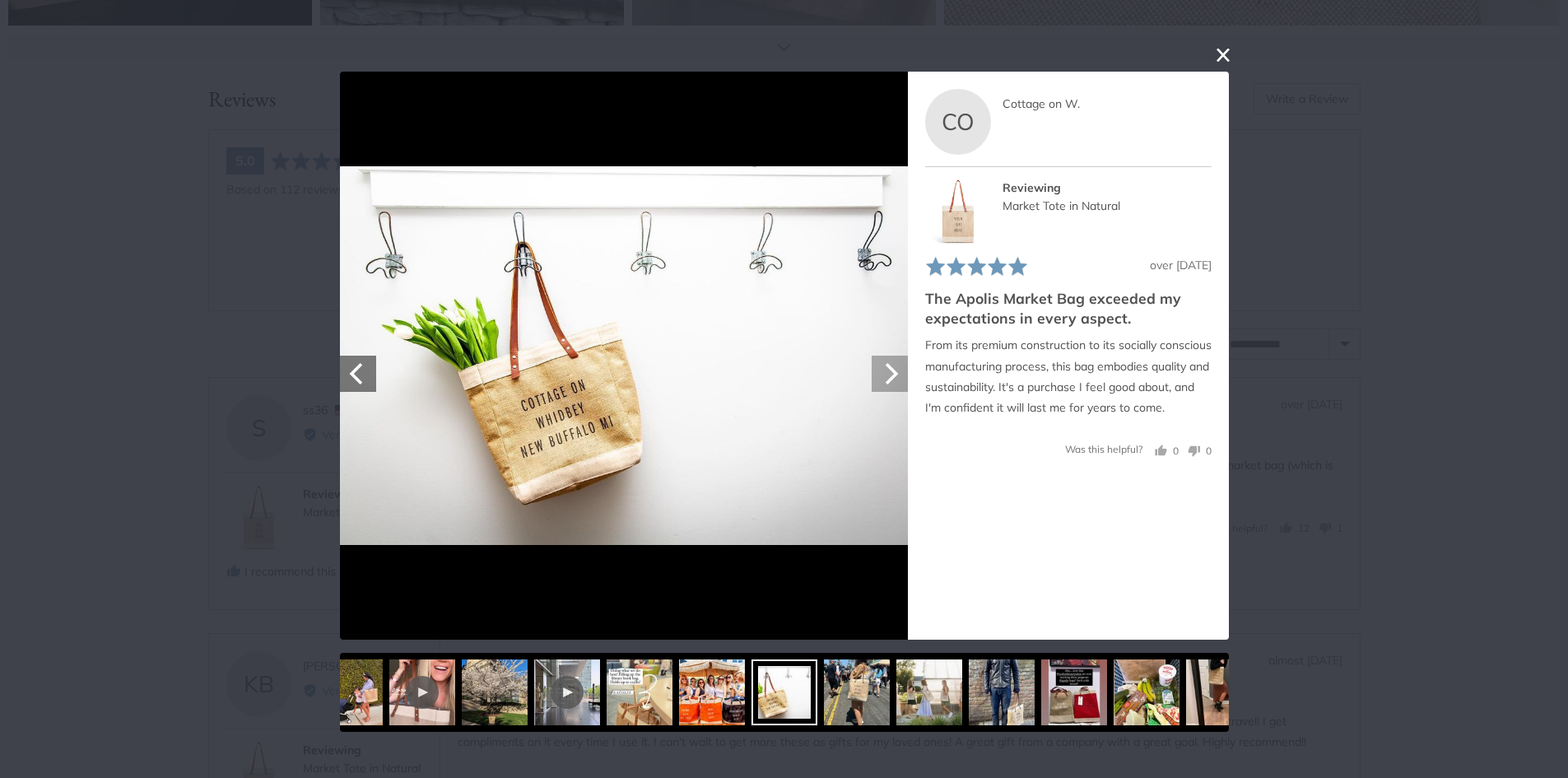
click at [901, 376] on button "Next" at bounding box center [889, 373] width 36 height 36
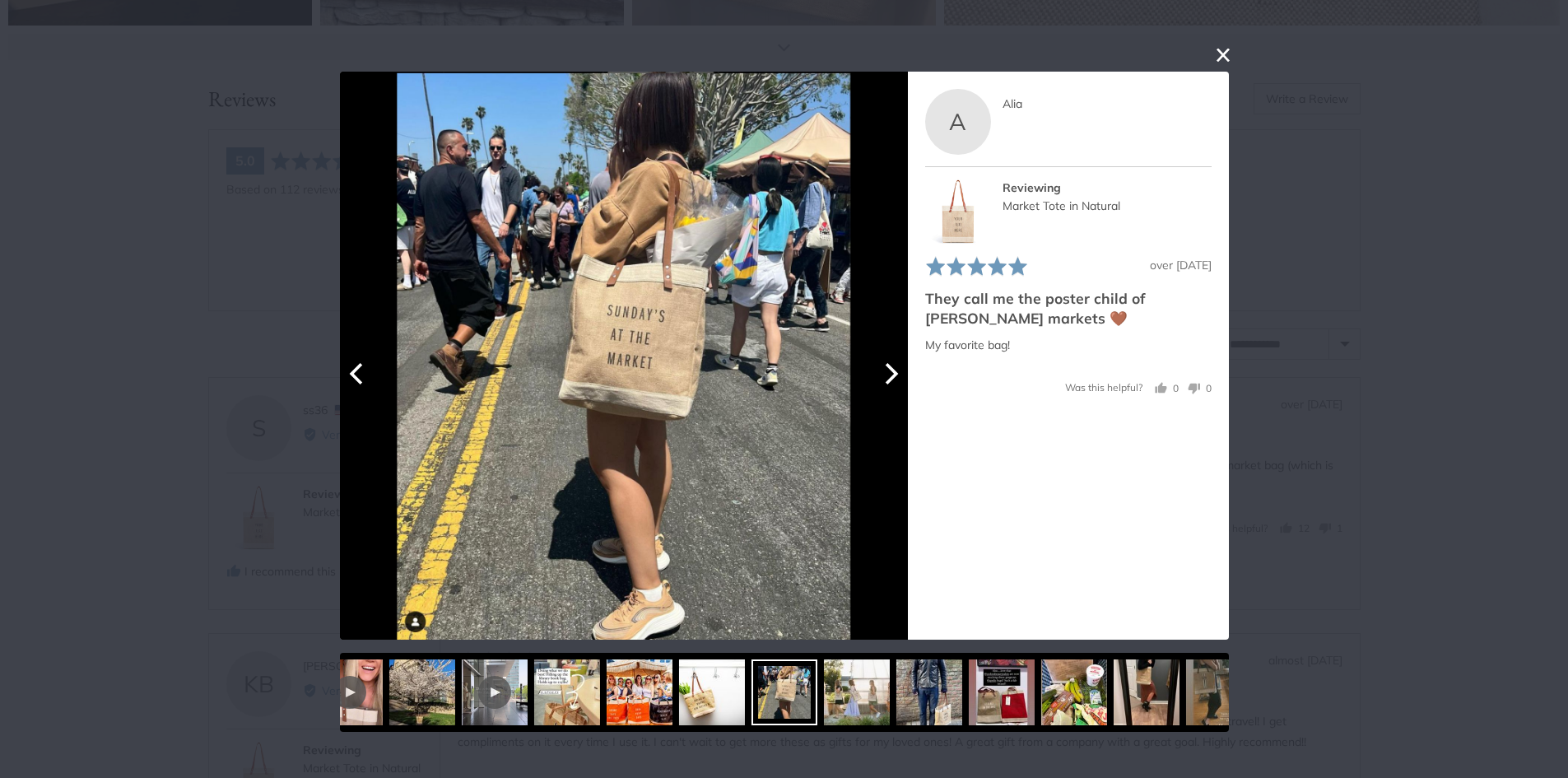
click at [901, 376] on button "Next" at bounding box center [889, 373] width 36 height 36
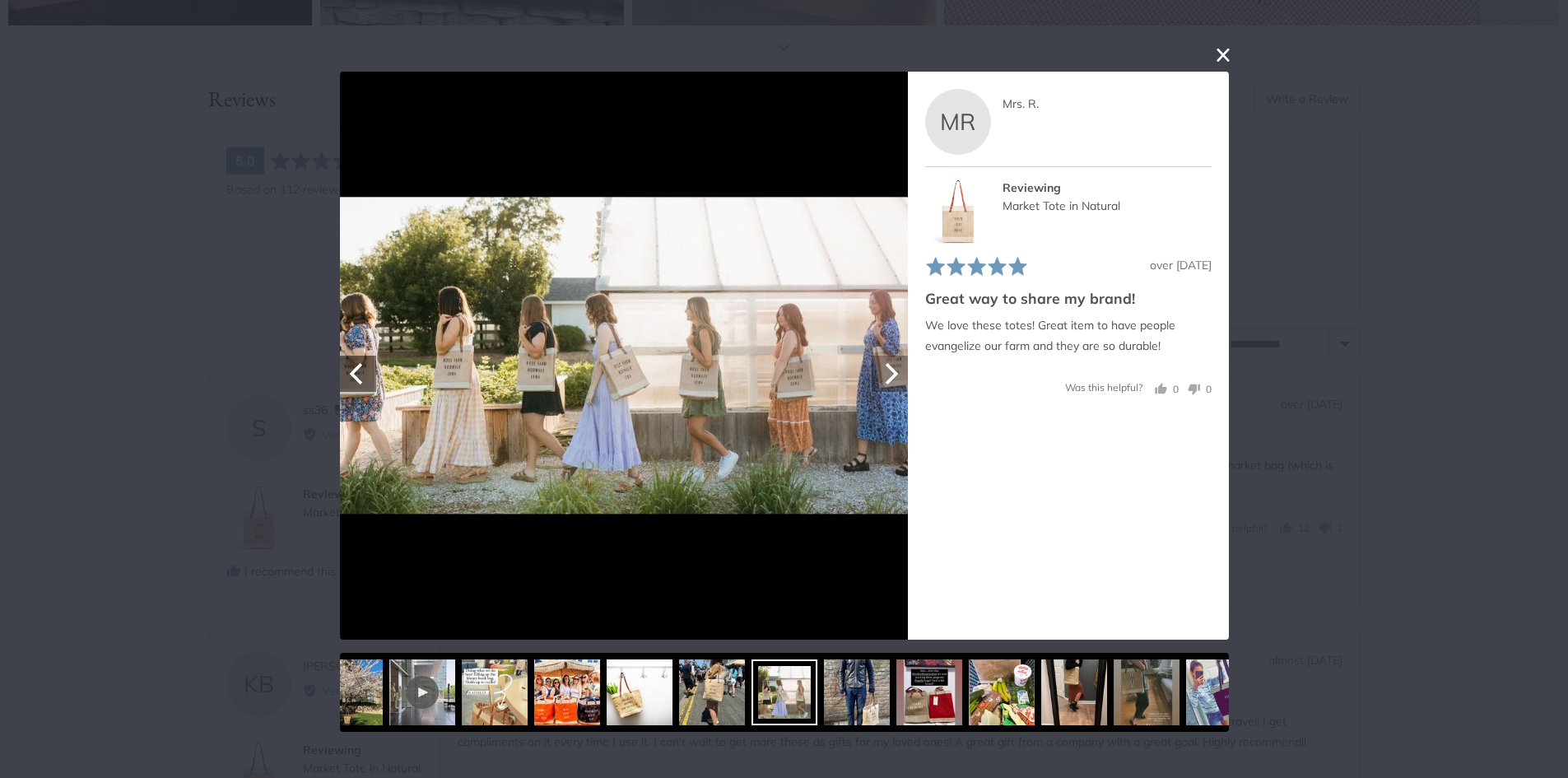
click at [896, 361] on button "Next" at bounding box center [889, 373] width 36 height 36
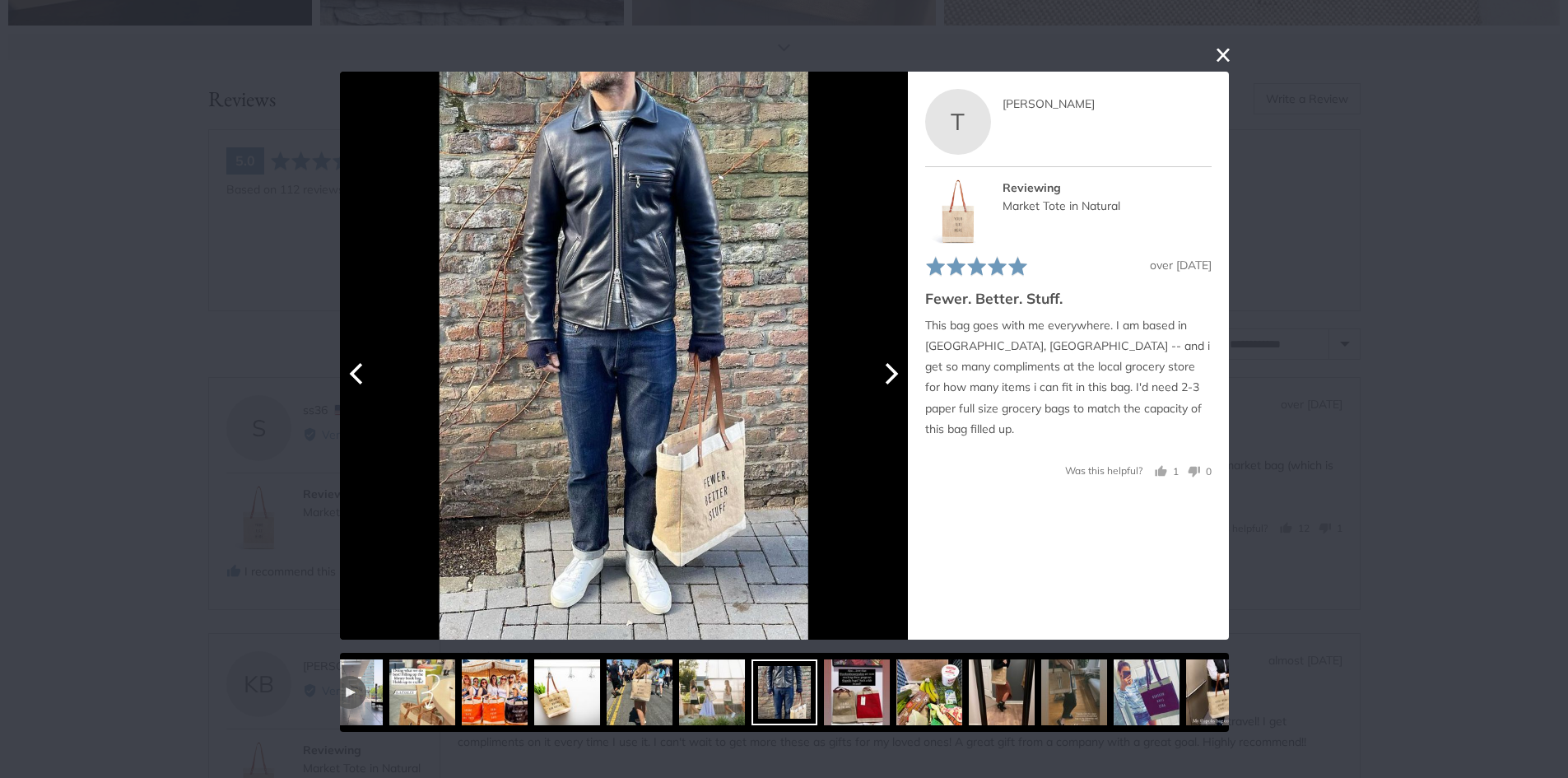
click at [896, 361] on button "Next" at bounding box center [889, 373] width 36 height 36
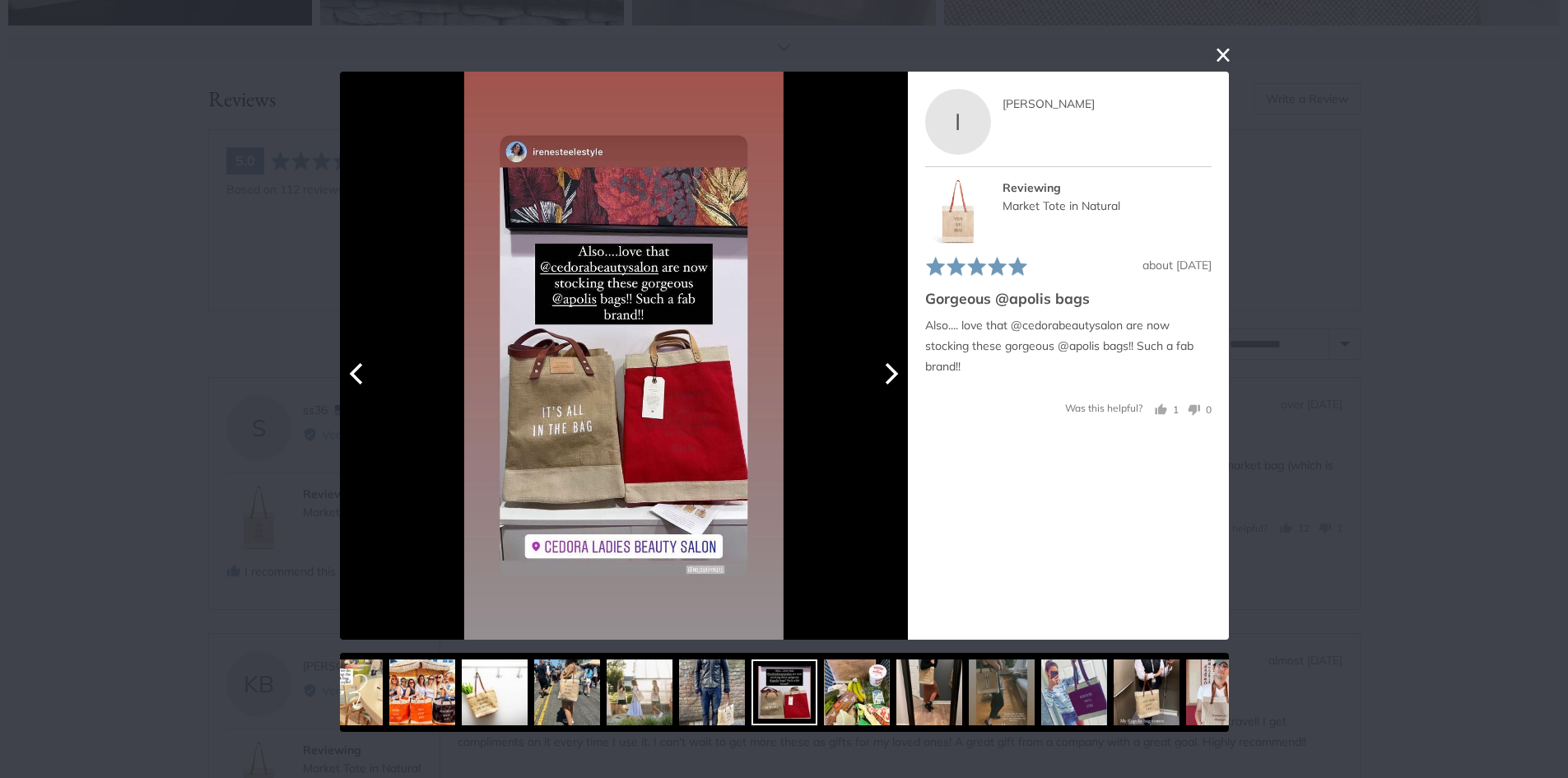
click at [896, 361] on button "Next" at bounding box center [889, 373] width 36 height 36
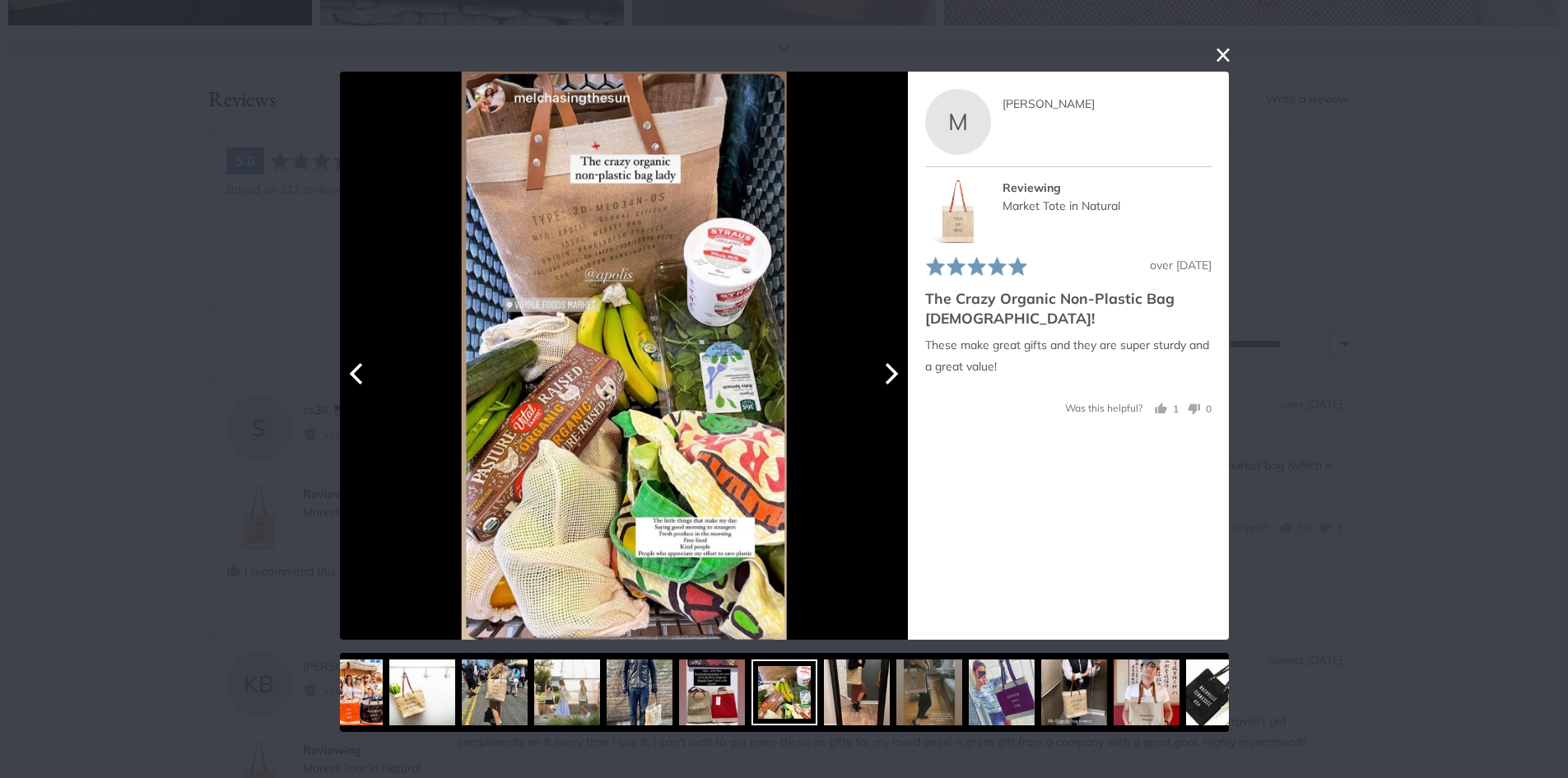
click at [896, 361] on button "Next" at bounding box center [889, 373] width 36 height 36
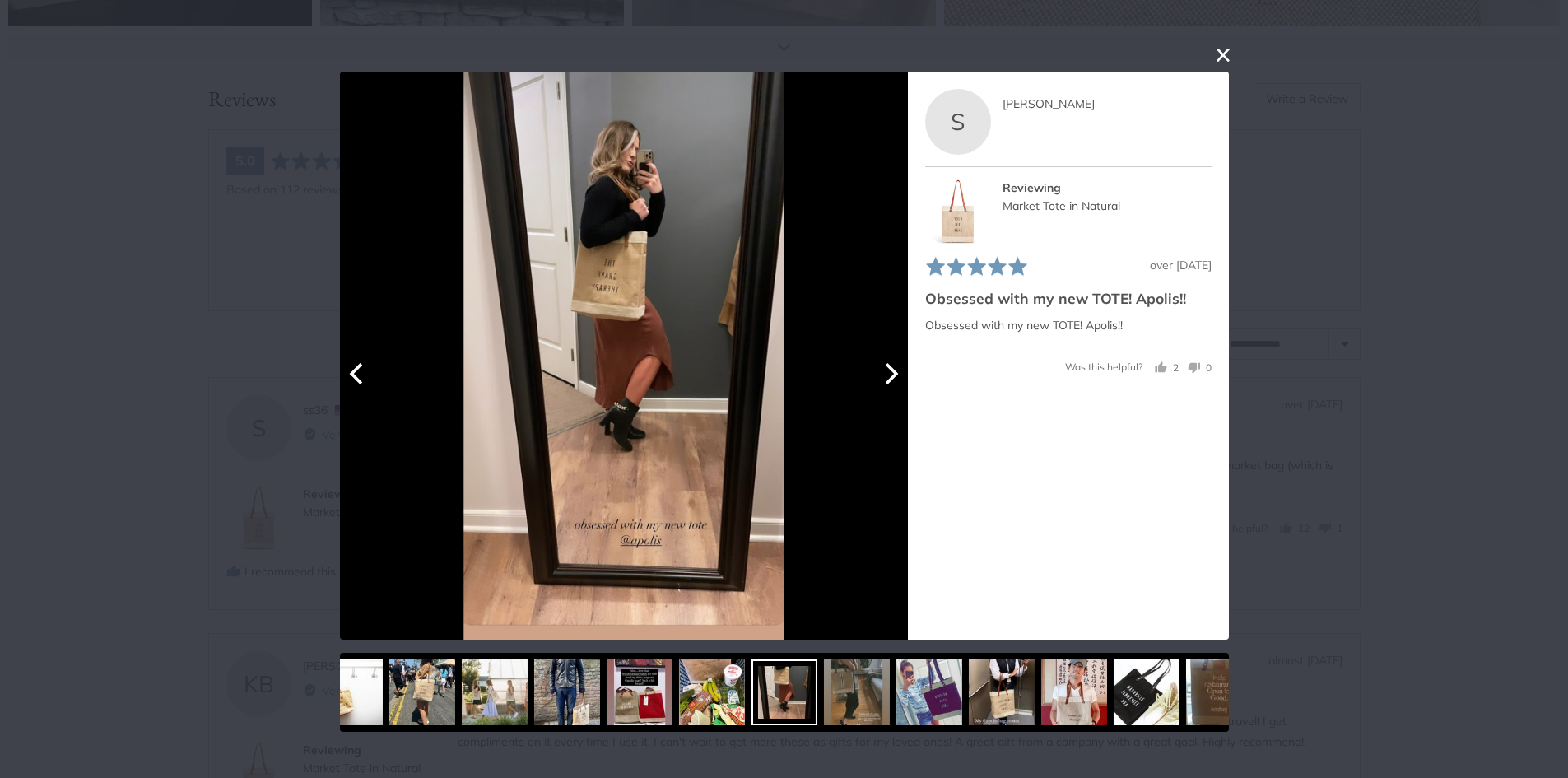
click at [896, 361] on button "Next" at bounding box center [889, 373] width 36 height 36
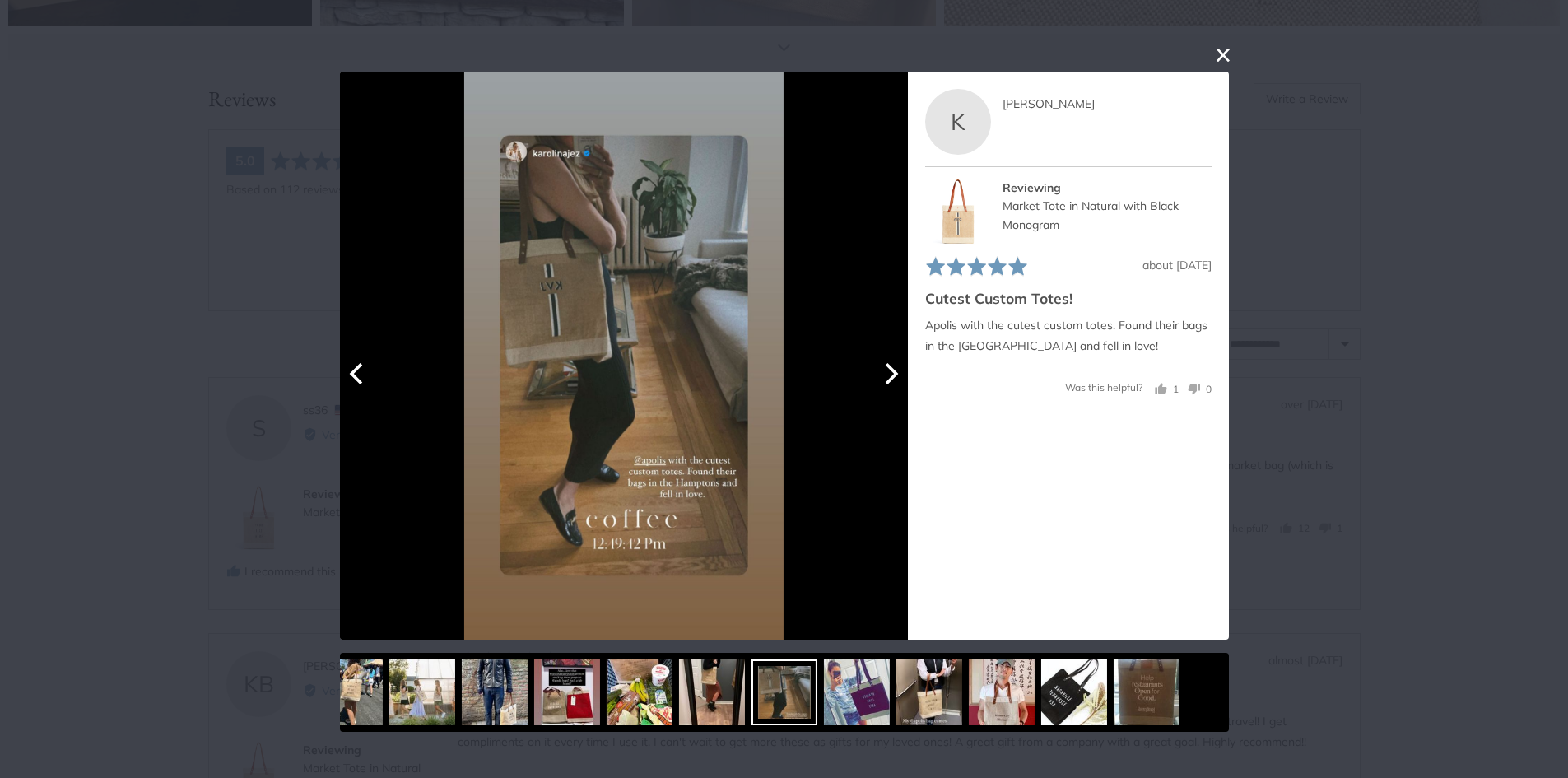
click at [896, 361] on button "Next" at bounding box center [889, 373] width 36 height 36
